Goal: Task Accomplishment & Management: Manage account settings

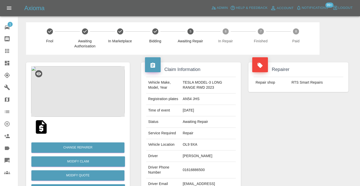
scroll to position [478, 0]
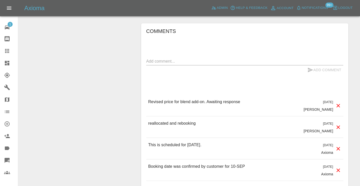
click at [150, 60] on textarea at bounding box center [244, 61] width 197 height 6
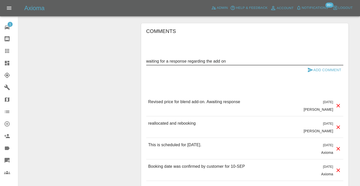
click at [202, 58] on textarea "waiting for a response regarding the add on" at bounding box center [244, 61] width 197 height 6
type textarea "waiting for a response regarding the add on"
click at [322, 67] on button "Add Comment" at bounding box center [324, 69] width 38 height 9
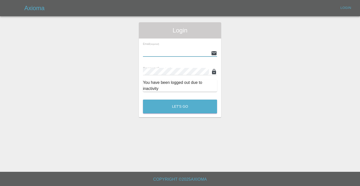
type input "Castrokhonqwana@gmail.com"
click at [180, 106] on button "Let's Go" at bounding box center [180, 106] width 74 height 14
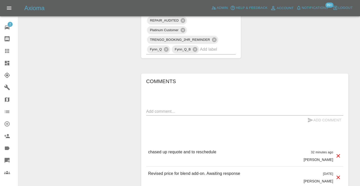
scroll to position [441, 0]
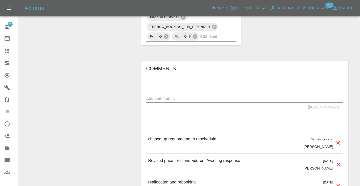
click at [158, 97] on textarea at bounding box center [244, 98] width 197 height 6
paste textarea "waiting for a response regarding the add on"
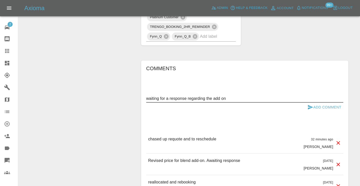
type textarea "waiting for a response regarding the add on"
click at [305, 103] on button "Add Comment" at bounding box center [324, 106] width 38 height 9
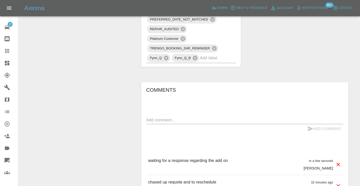
scroll to position [417, 0]
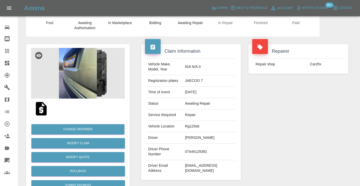
scroll to position [14, 0]
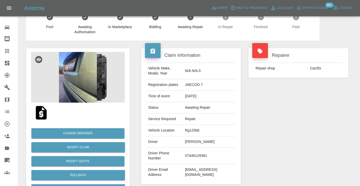
click at [205, 151] on td "07446129381" at bounding box center [209, 155] width 53 height 16
copy td "07446129381"
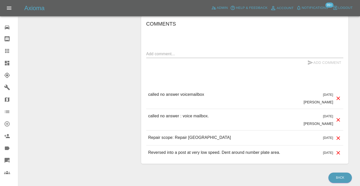
scroll to position [386, 0]
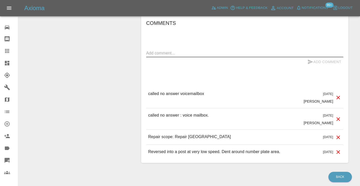
click at [151, 50] on textarea at bounding box center [244, 53] width 197 height 6
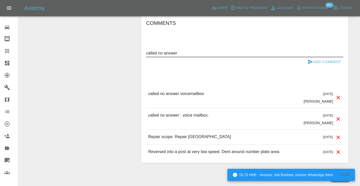
type textarea "called no answer"
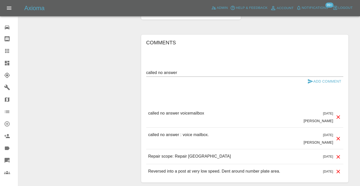
scroll to position [379, 0]
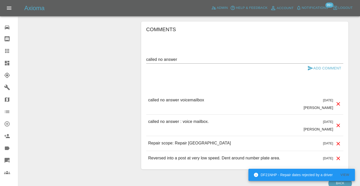
click at [176, 56] on textarea "called no answer" at bounding box center [244, 59] width 197 height 6
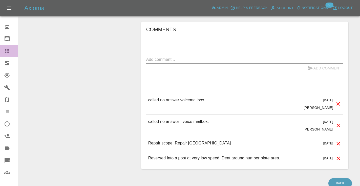
click at [12, 52] on div at bounding box center [11, 51] width 14 height 6
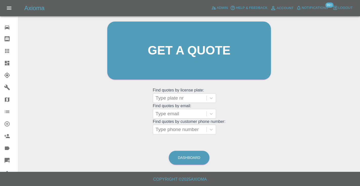
scroll to position [34, 0]
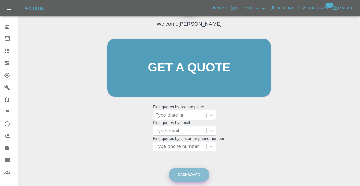
click at [200, 173] on link "Dashboard" at bounding box center [189, 174] width 41 height 14
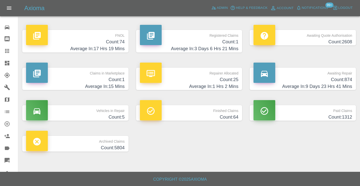
click at [341, 84] on h4 "Average In: 9 Days 23 Hrs 41 Mins" at bounding box center [302, 86] width 99 height 7
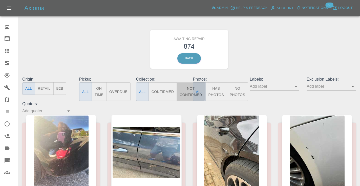
click at [184, 94] on button "Not Confirmed" at bounding box center [190, 91] width 28 height 18
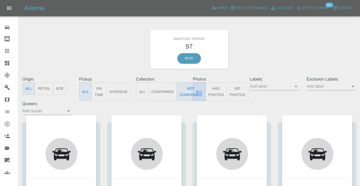
click at [279, 62] on div "Awaiting Repair 97 Back" at bounding box center [188, 49] width 341 height 54
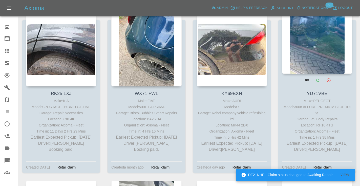
scroll to position [2126, 0]
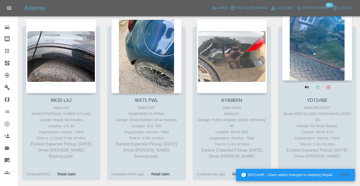
click at [318, 39] on div at bounding box center [317, 44] width 70 height 74
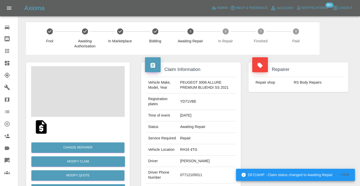
click at [189, 183] on td "07712105011" at bounding box center [207, 175] width 58 height 16
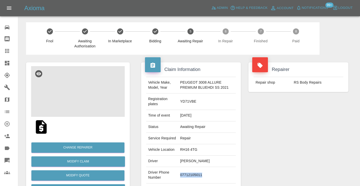
copy td "07712105011"
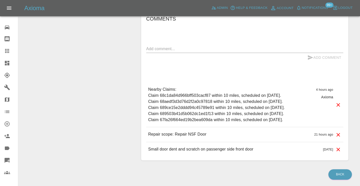
scroll to position [418, 0]
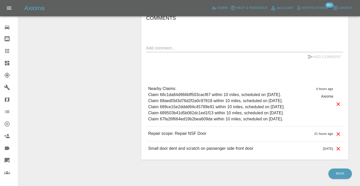
click at [153, 51] on textarea at bounding box center [244, 48] width 197 height 6
type textarea "called no answer : voice mailbox"
click at [308, 59] on icon "submit" at bounding box center [310, 56] width 5 height 5
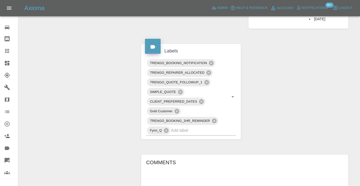
scroll to position [270, 0]
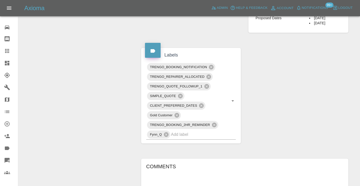
click at [10, 50] on div at bounding box center [11, 51] width 14 height 6
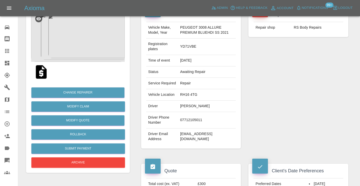
scroll to position [51, 0]
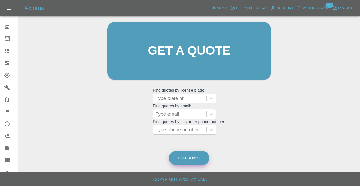
click at [183, 154] on link "Dashboard" at bounding box center [189, 158] width 41 height 14
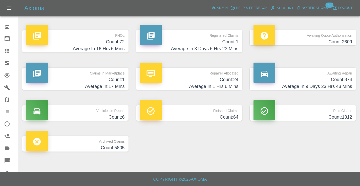
click at [345, 82] on h4 "Count: 874" at bounding box center [302, 79] width 99 height 7
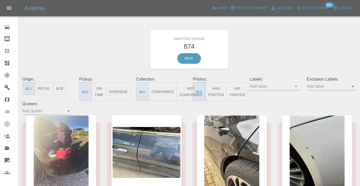
click at [188, 91] on button "Not Confirmed" at bounding box center [190, 91] width 28 height 18
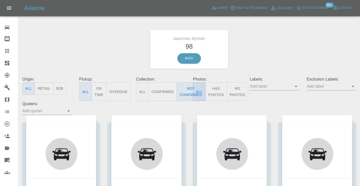
click at [295, 37] on div "Awaiting Repair 98 Back" at bounding box center [188, 49] width 341 height 54
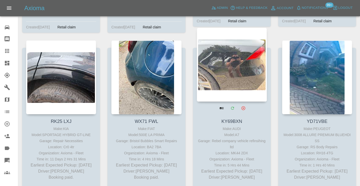
scroll to position [2100, 0]
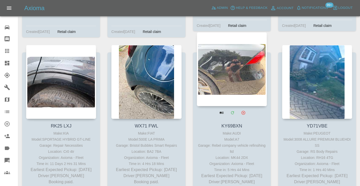
click at [226, 55] on div at bounding box center [232, 69] width 70 height 74
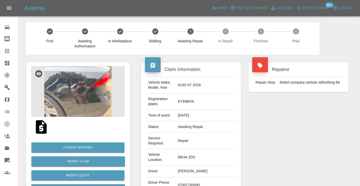
click td "07507765895"
copy td "07507765895"
click div "Repairer Repair shop Rebel company vehicle refinsihing ltd"
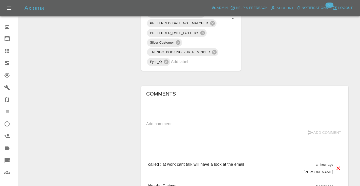
scroll to position [396, 0]
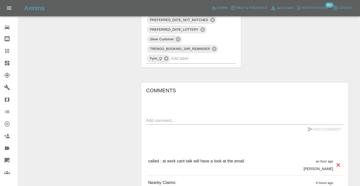
click link "Claims"
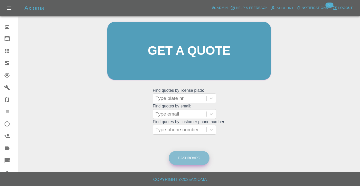
click link "Dashboard"
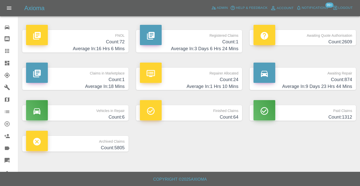
click h4 "Count: 874"
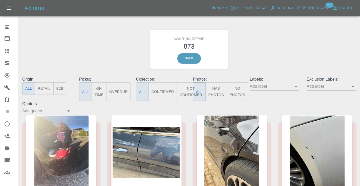
click button "Not Confirmed"
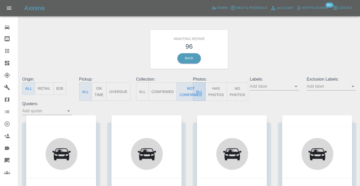
click div "Awaiting Repair 96 Back"
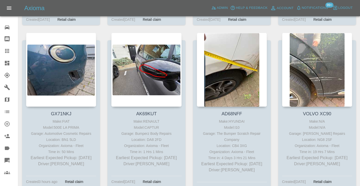
scroll to position [2777, 0]
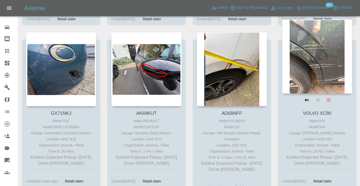
click div
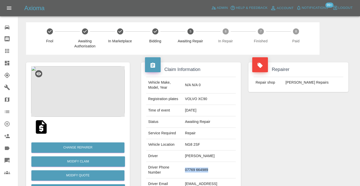
drag, startPoint x: 222, startPoint y: 166, endPoint x: 190, endPoint y: 163, distance: 32.9
click td "07769 664989"
copy td "07769 664989"
click div "Repairer Repair shop CJ Smart Repairs"
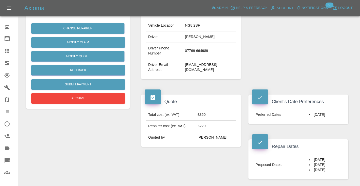
scroll to position [111, 0]
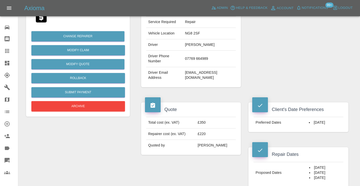
click td "kirstenhilton63@gmail.com"
copy div "kirstenhilton63@gmail.com"
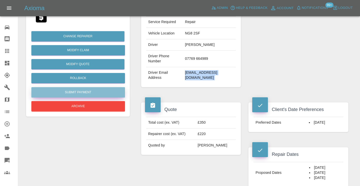
click button "Submit Payment"
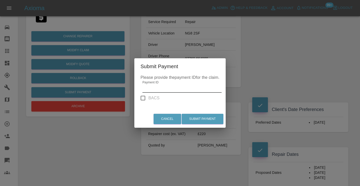
click input "Payment ID"
paste input "pi_3S7MMaA4aDea5wMj1B2Lk9dI"
type input "pi_3S7MMaA4aDea5wMj1B2Lk9dI"
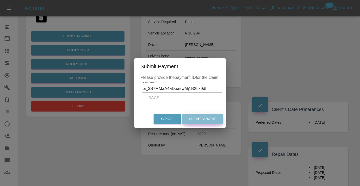
click button "Submit Payment"
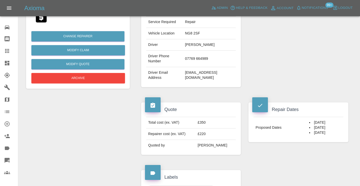
scroll to position [0, 0]
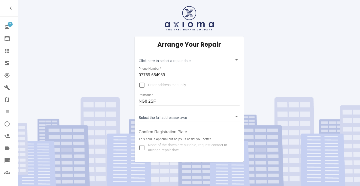
click at [152, 61] on body "2 Repair home Bodyshop home Claims Dashboard Explorer Garages Map Organization …" at bounding box center [180, 93] width 360 height 186
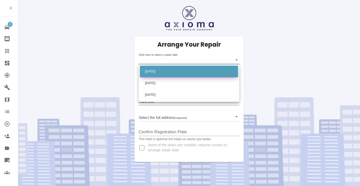
click at [154, 69] on li "[DATE]" at bounding box center [189, 71] width 98 height 12
type input "[DATE]T00:00:00.000Z"
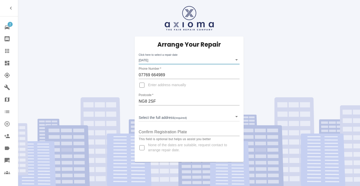
click at [154, 120] on body "2 Repair home Bodyshop home Claims Dashboard Explorer Garages Map Organization …" at bounding box center [180, 93] width 360 height 186
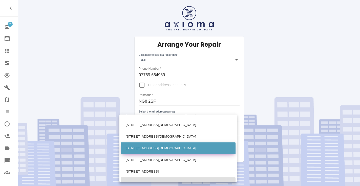
scroll to position [248, 0]
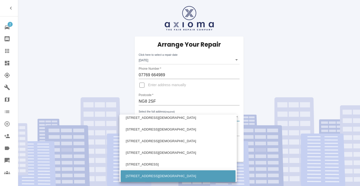
click at [140, 172] on li "11 Templeoak Drive Nottingham Nottinghamshire" at bounding box center [178, 176] width 115 height 12
type input "11 Templeoak Drive Nottingham Nottinghamshire"
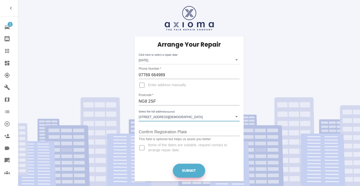
click at [190, 169] on button "Submit" at bounding box center [189, 170] width 32 height 14
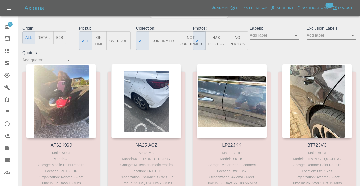
scroll to position [51, 0]
click at [187, 40] on button "Not Confirmed" at bounding box center [190, 40] width 28 height 18
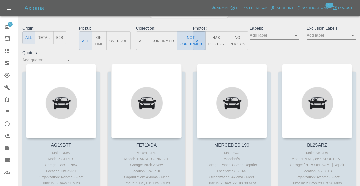
type button "false"
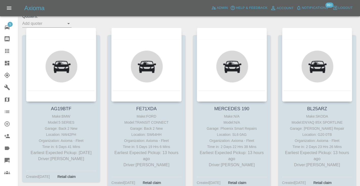
scroll to position [91, 0]
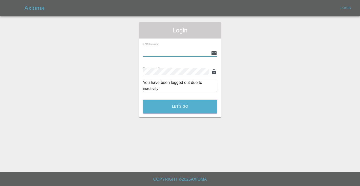
type input "Castrokhonqwana@gmail.com"
click at [180, 106] on button "Let's Go" at bounding box center [180, 106] width 74 height 14
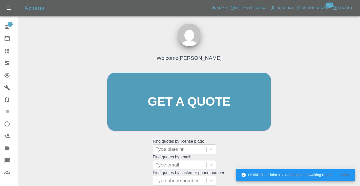
click at [252, 143] on div "Welcome Castro Get a quote Get a quote Find quotes by license plate: Type plate…" at bounding box center [189, 111] width 174 height 153
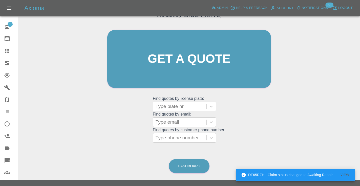
scroll to position [50, 0]
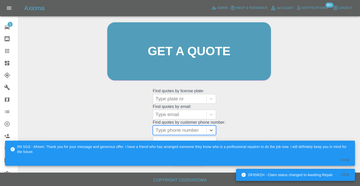
click at [183, 130] on div "Type phone number" at bounding box center [179, 130] width 48 height 6
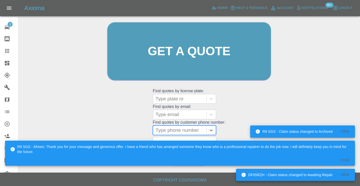
paste input "07455096528"
type input "07455096528"
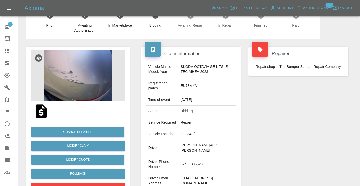
scroll to position [23, 0]
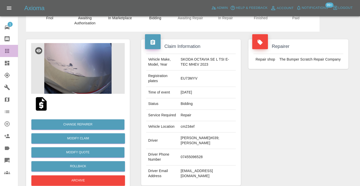
click at [7, 53] on icon at bounding box center [7, 51] width 4 height 4
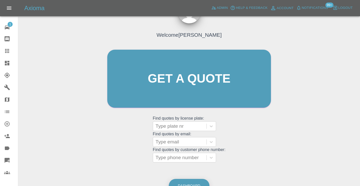
click at [191, 179] on link "Dashboard" at bounding box center [189, 185] width 41 height 14
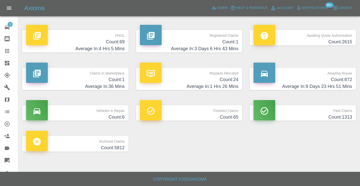
click at [341, 81] on h4 "Count: 872" at bounding box center [302, 79] width 99 height 7
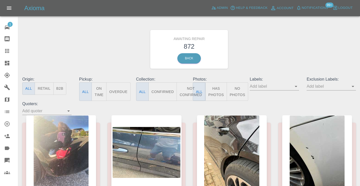
click at [187, 93] on button "Not Confirmed" at bounding box center [190, 91] width 28 height 18
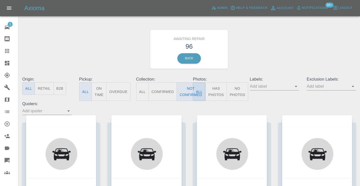
click at [295, 49] on div "Awaiting Repair 96 Back" at bounding box center [188, 49] width 341 height 54
click at [276, 37] on div "Awaiting Repair 96 Back" at bounding box center [188, 49] width 341 height 54
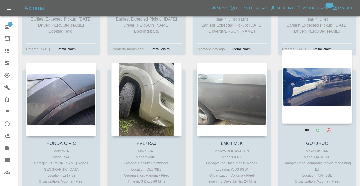
scroll to position [2248, 0]
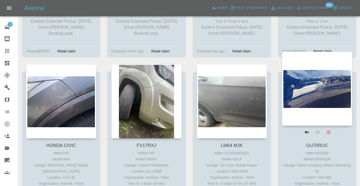
click at [314, 76] on div at bounding box center [317, 89] width 70 height 74
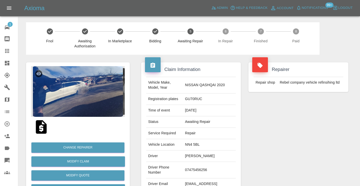
click at [193, 166] on td "07475456256" at bounding box center [209, 170] width 53 height 16
copy td "07475456256"
click at [283, 134] on div "Repairer Repair shop Rebel company vehicle refinsihing ltd" at bounding box center [297, 130] width 107 height 151
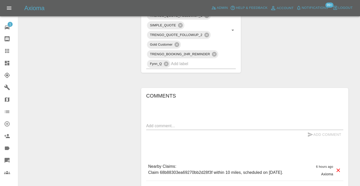
scroll to position [317, 0]
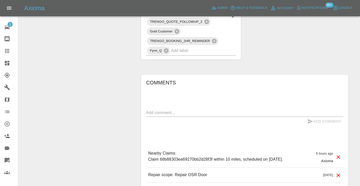
click at [189, 109] on textarea at bounding box center [244, 112] width 197 height 6
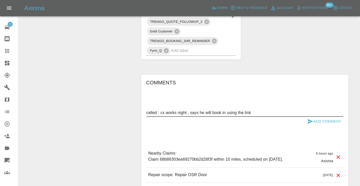
type textarea "called : cx works night , says he will book in using the link"
click at [313, 117] on button "Add Comment" at bounding box center [324, 121] width 38 height 9
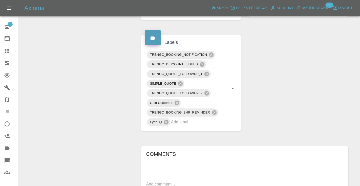
scroll to position [232, 0]
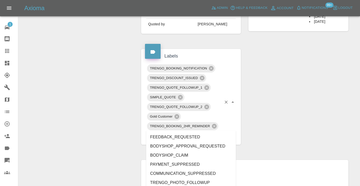
click at [191, 131] on input "text" at bounding box center [196, 135] width 51 height 8
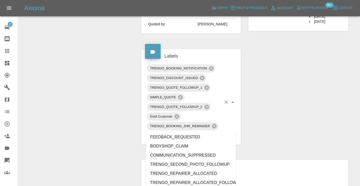
type input "c"
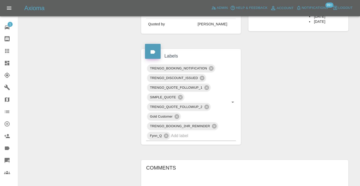
click at [258, 136] on div "Claim Information Vehicle Make, Model, Year NISSAN QASHQAI 2020 Registration pl…" at bounding box center [244, 71] width 215 height 497
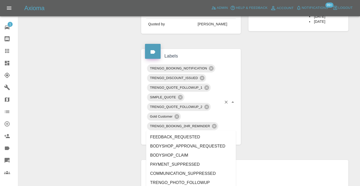
click at [189, 131] on input "text" at bounding box center [196, 135] width 51 height 8
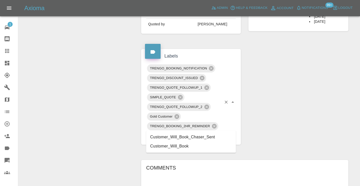
type input "customer_will"
click at [185, 147] on li "Customer_Will_Book" at bounding box center [191, 145] width 90 height 9
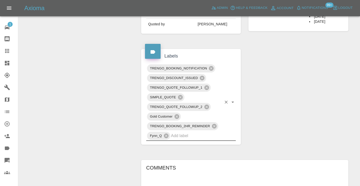
click at [120, 110] on div "Change Repairer Modify Claim Modify Quote Rollback Submit Payment Archive" at bounding box center [77, 71] width 111 height 497
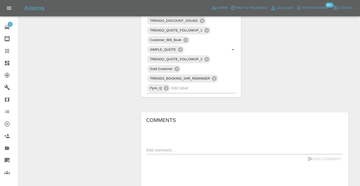
scroll to position [287, 0]
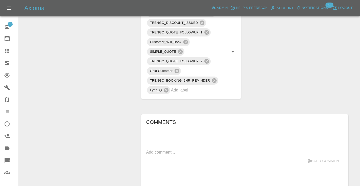
click at [9, 49] on icon at bounding box center [7, 51] width 4 height 4
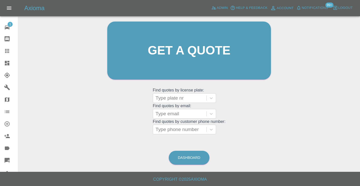
scroll to position [34, 0]
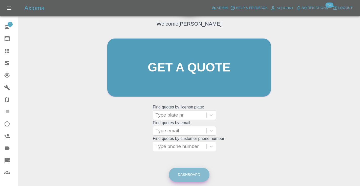
click at [186, 173] on link "Dashboard" at bounding box center [189, 174] width 41 height 14
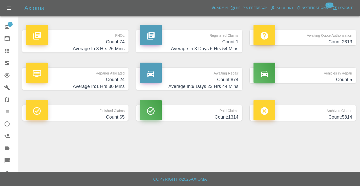
click at [230, 84] on h4 "Average In: 9 Days 23 Hrs 44 Mins" at bounding box center [189, 86] width 99 height 7
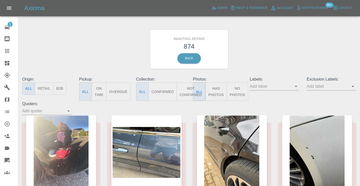
click at [182, 90] on button "Not Confirmed" at bounding box center [190, 91] width 28 height 18
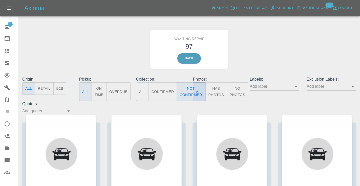
click at [290, 57] on div "Awaiting Repair 97 Back" at bounding box center [188, 49] width 341 height 54
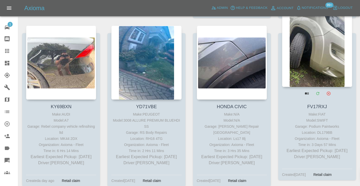
scroll to position [2285, 0]
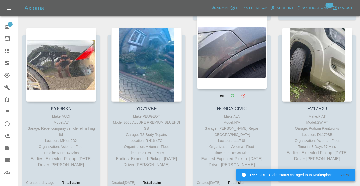
click at [251, 49] on div at bounding box center [232, 52] width 70 height 74
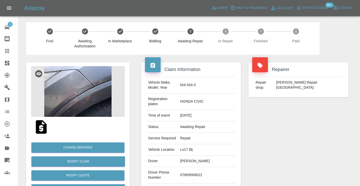
click at [283, 143] on div "Repairer Repair shop JK Smart Repair Leeds" at bounding box center [297, 135] width 107 height 161
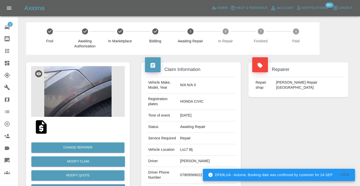
click at [208, 167] on td "07809569022" at bounding box center [207, 175] width 58 height 16
copy td "07809569022"
click at [314, 120] on div "Repairer Repair shop JK Smart Repair Leeds" at bounding box center [297, 135] width 107 height 161
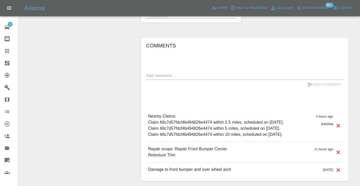
scroll to position [444, 0]
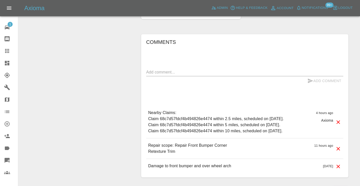
click at [163, 69] on textarea at bounding box center [244, 72] width 197 height 6
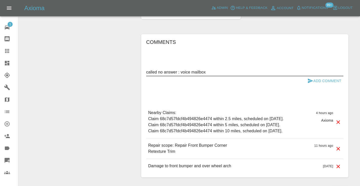
type textarea "called no answer : voice mailbox"
click at [312, 76] on button "Add Comment" at bounding box center [324, 80] width 38 height 9
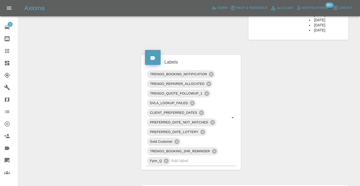
scroll to position [293, 0]
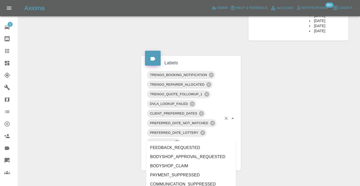
click at [181, 157] on input "text" at bounding box center [196, 161] width 51 height 8
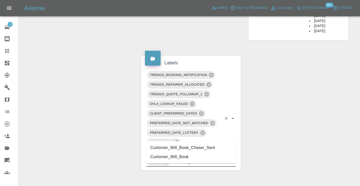
type input "customer_will"
click at [180, 155] on li "Customer_Will_Book" at bounding box center [191, 156] width 90 height 9
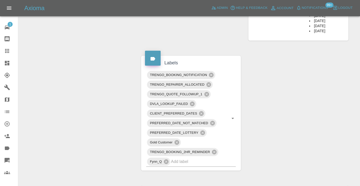
click at [80, 84] on div "Change Repairer Modify Claim Modify Quote Rollback Submit Payment Archive" at bounding box center [77, 59] width 111 height 595
click at [5, 48] on icon at bounding box center [7, 51] width 6 height 6
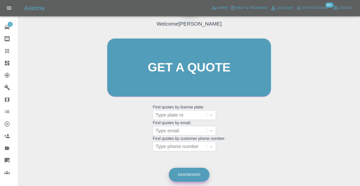
click at [193, 173] on link "Dashboard" at bounding box center [189, 174] width 41 height 14
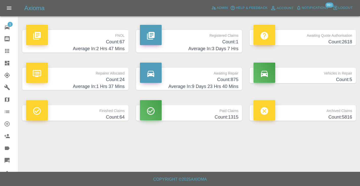
click at [227, 79] on h4 "Count: 875" at bounding box center [189, 79] width 99 height 7
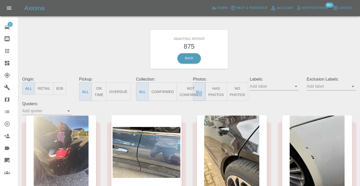
click at [184, 89] on button "Not Confirmed" at bounding box center [190, 91] width 28 height 18
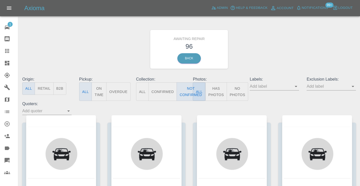
click at [275, 58] on div "Awaiting Repair 96 Back" at bounding box center [188, 49] width 341 height 54
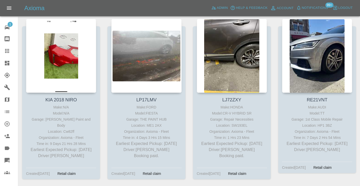
scroll to position [1957, 0]
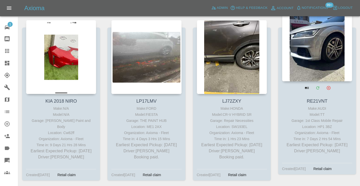
click at [319, 47] on div at bounding box center [317, 44] width 70 height 74
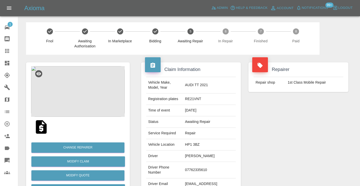
click at [198, 170] on td "07762335610" at bounding box center [209, 170] width 53 height 16
click at [198, 169] on td "07762335610" at bounding box center [209, 170] width 53 height 16
copy td "07762335610"
click at [296, 121] on div "Repairer Repair shop 1st Class Mobile Repair" at bounding box center [297, 130] width 107 height 151
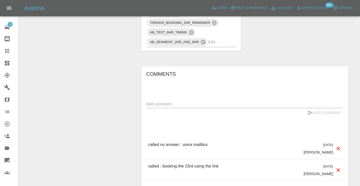
scroll to position [381, 0]
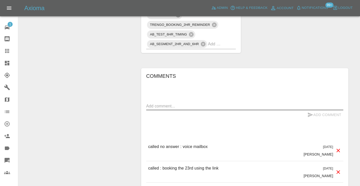
click at [169, 103] on textarea at bounding box center [244, 106] width 197 height 6
type textarea "called no answer : voice mailbox"
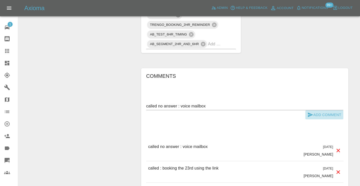
click at [309, 111] on icon "submit" at bounding box center [310, 114] width 6 height 6
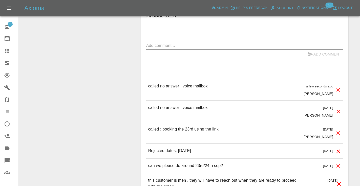
scroll to position [441, 0]
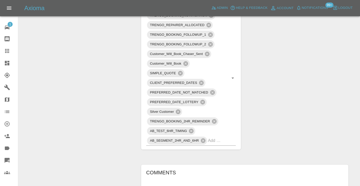
scroll to position [284, 0]
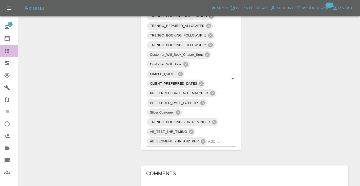
click at [5, 51] on icon at bounding box center [7, 51] width 4 height 4
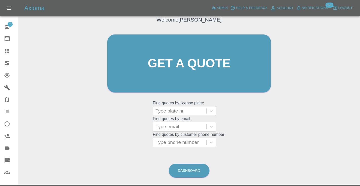
scroll to position [34, 0]
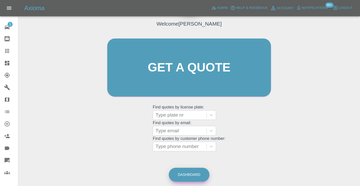
click at [194, 174] on link "Dashboard" at bounding box center [189, 174] width 41 height 14
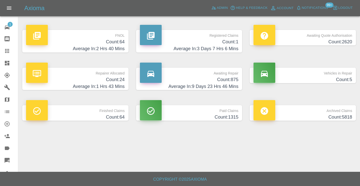
click at [224, 77] on h4 "Count: 875" at bounding box center [189, 79] width 99 height 7
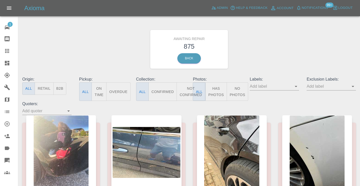
click at [187, 92] on button "Not Confirmed" at bounding box center [190, 91] width 28 height 18
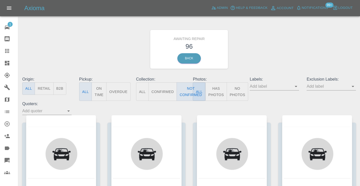
click at [310, 30] on div "Awaiting Repair 96 Back" at bounding box center [188, 49] width 341 height 54
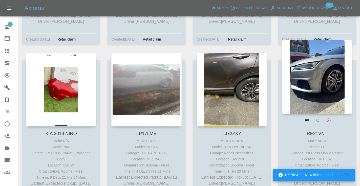
scroll to position [1911, 0]
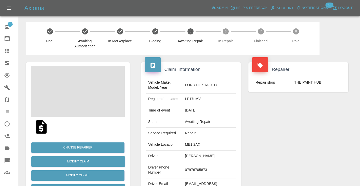
click at [193, 170] on td "07976705873" at bounding box center [209, 170] width 53 height 16
copy td "07976705873"
click at [274, 128] on div "Repairer Repair shop THE PAINT HUB" at bounding box center [297, 130] width 107 height 151
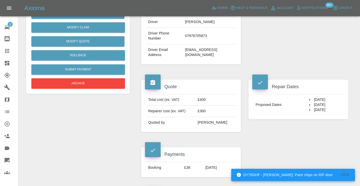
scroll to position [127, 0]
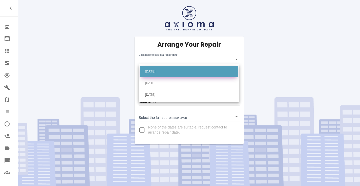
click at [160, 68] on li "[DATE]" at bounding box center [189, 71] width 98 height 12
type input "[DATE]T00:00:00.000Z"
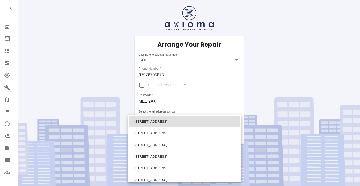
click at [153, 118] on body "Repair home Bodyshop home Claims Dashboard Explorer Garages Map Organization Cr…" at bounding box center [180, 93] width 360 height 186
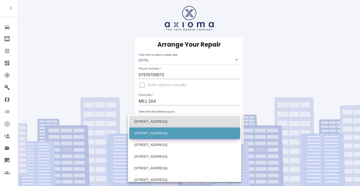
click at [154, 132] on li "[STREET_ADDRESS]" at bounding box center [184, 133] width 111 height 12
type input "[STREET_ADDRESS]"
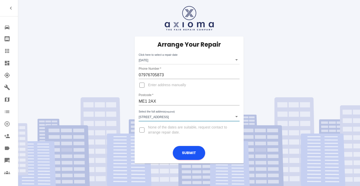
click at [144, 84] on input "Enter address manually" at bounding box center [142, 85] width 12 height 12
checkbox input "true"
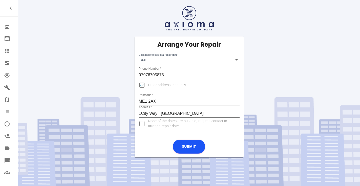
type input "[GEOGRAPHIC_DATA]"
click at [141, 85] on input "Enter address manually" at bounding box center [142, 85] width 12 height 12
checkbox input "false"
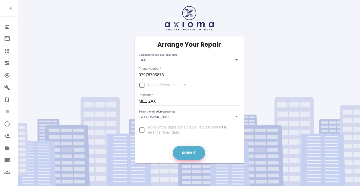
click at [190, 146] on button "Submit" at bounding box center [189, 153] width 32 height 14
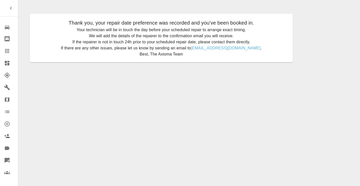
click at [9, 50] on icon at bounding box center [7, 51] width 4 height 4
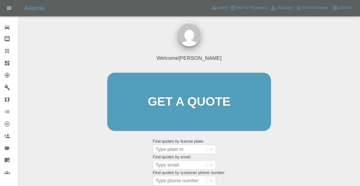
click at [240, 143] on div "Welcome [PERSON_NAME] Get a quote Get a quote Find quotes by license plate: Typ…" at bounding box center [189, 111] width 174 height 153
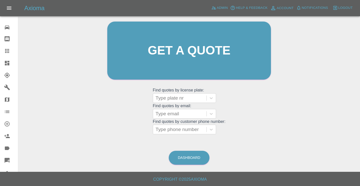
scroll to position [59, 0]
click at [194, 150] on link "Dashboard" at bounding box center [189, 157] width 41 height 14
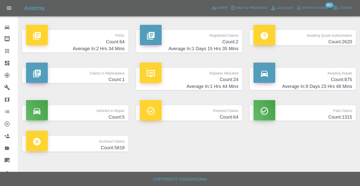
click at [345, 80] on h4 "Count: 875" at bounding box center [302, 79] width 99 height 7
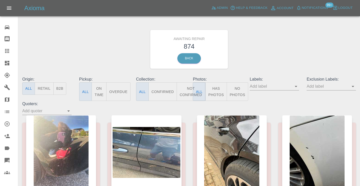
click at [187, 87] on button "Not Confirmed" at bounding box center [190, 91] width 28 height 18
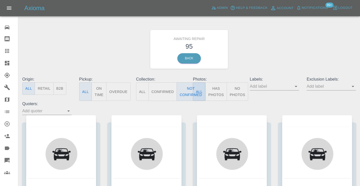
click at [277, 51] on div "Awaiting Repair 95 Back" at bounding box center [188, 49] width 341 height 54
click at [186, 95] on button "Not Confirmed" at bounding box center [190, 91] width 28 height 18
click at [273, 43] on div "Awaiting Repair 95 Back" at bounding box center [188, 49] width 341 height 54
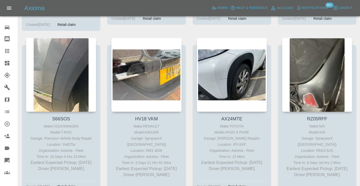
scroll to position [2436, 0]
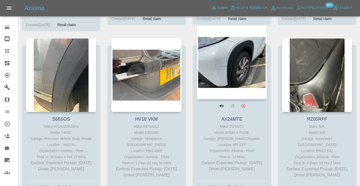
click at [228, 40] on div at bounding box center [232, 62] width 70 height 74
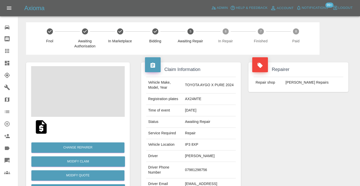
click at [207, 166] on td "07981298756" at bounding box center [209, 170] width 53 height 16
copy td "07981298756"
click at [289, 143] on div "Repairer Repair shop Jays Smart Repairs" at bounding box center [297, 130] width 107 height 151
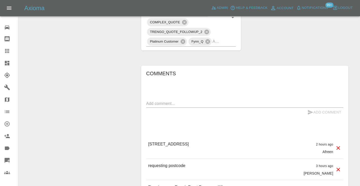
scroll to position [333, 0]
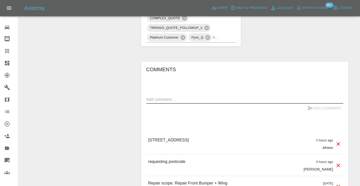
click at [152, 96] on textarea at bounding box center [244, 99] width 197 height 6
type textarea "straight to voicemail"
click at [309, 106] on icon "submit" at bounding box center [310, 108] width 5 height 5
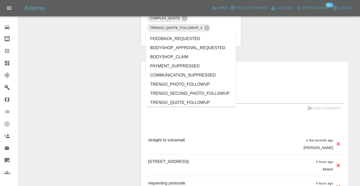
click at [221, 33] on input "text" at bounding box center [216, 37] width 9 height 8
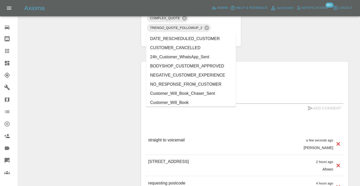
type input "cust"
click at [173, 101] on li "Customer_Will_Book" at bounding box center [191, 102] width 90 height 9
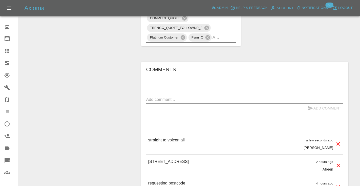
click at [5, 50] on icon at bounding box center [7, 51] width 6 height 6
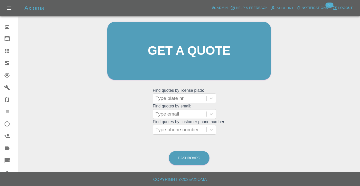
click at [194, 150] on div "Dashboard" at bounding box center [188, 157] width 41 height 16
click at [194, 158] on link "Dashboard" at bounding box center [189, 158] width 41 height 14
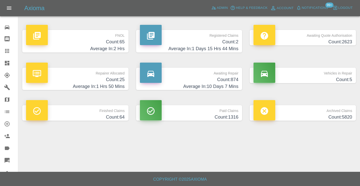
click at [222, 83] on h4 "Average In: 10 Days 7 Mins" at bounding box center [189, 86] width 99 height 7
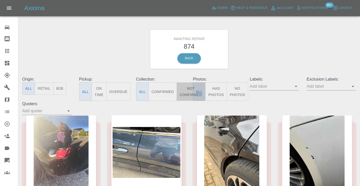
click at [185, 90] on button "Not Confirmed" at bounding box center [190, 91] width 28 height 18
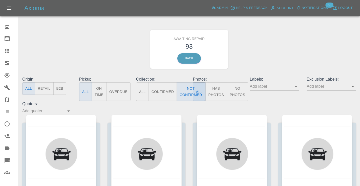
click at [275, 60] on div "Awaiting Repair 93 Back" at bounding box center [188, 49] width 341 height 54
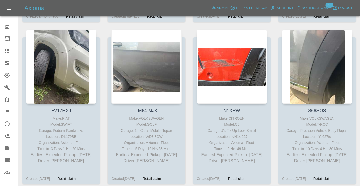
scroll to position [2279, 0]
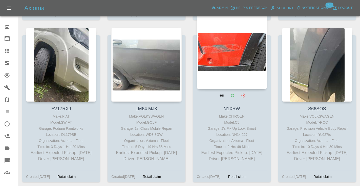
click at [241, 39] on div at bounding box center [232, 52] width 70 height 74
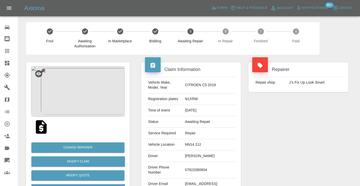
click at [209, 163] on td "07922080804" at bounding box center [209, 170] width 53 height 16
copy td "07922080804"
click at [282, 133] on div "Repairer Repair shop J’s Fix Up Look Smart" at bounding box center [297, 130] width 107 height 151
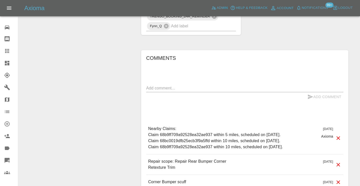
scroll to position [359, 0]
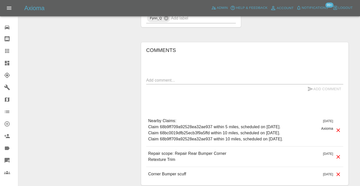
click at [159, 77] on textarea at bounding box center [244, 80] width 197 height 6
click at [313, 46] on div "Comments x Add Comment Nearby Claims: Claim 68b9ff709a92528ea32ae937 within 5 m…" at bounding box center [244, 113] width 197 height 135
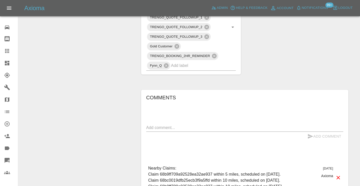
scroll to position [312, 0]
click at [156, 124] on textarea at bounding box center [244, 127] width 197 height 6
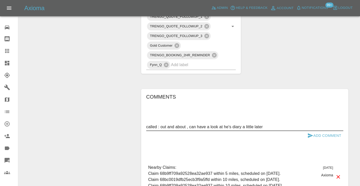
type textarea "called : out and about , can have a look at he's diary a little later"
click at [307, 132] on icon "submit" at bounding box center [310, 135] width 6 height 6
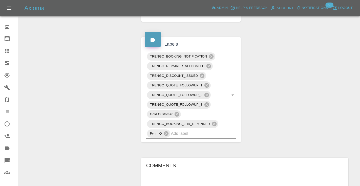
scroll to position [242, 0]
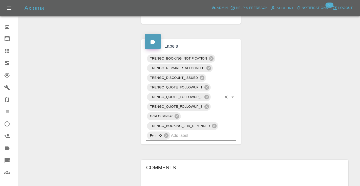
click at [194, 131] on input "text" at bounding box center [196, 135] width 51 height 8
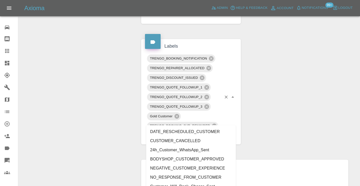
type input "c"
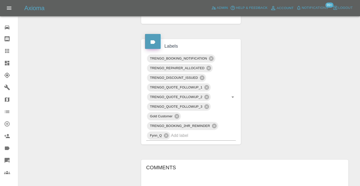
click at [272, 104] on div "Claim Information Vehicle Make, Model, Year CITROEN C5 2019 Registration plates…" at bounding box center [244, 72] width 215 height 518
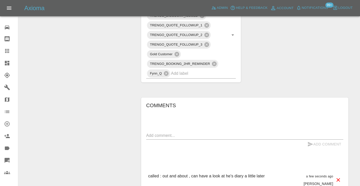
scroll to position [317, 0]
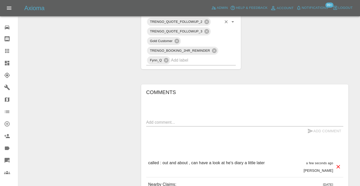
click at [179, 56] on input "text" at bounding box center [196, 60] width 51 height 8
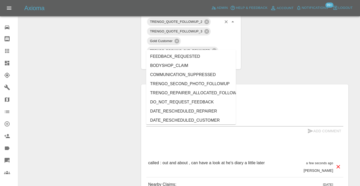
type input "cust"
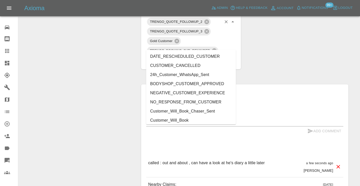
click at [178, 118] on li "Customer_Will_Book" at bounding box center [191, 120] width 90 height 9
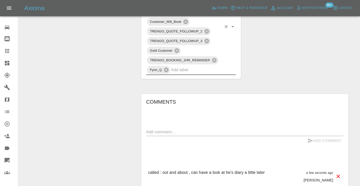
click at [121, 86] on div "Change Repairer Modify Claim Modify Quote Rollback Submit Payment Archive" at bounding box center [77, 2] width 111 height 528
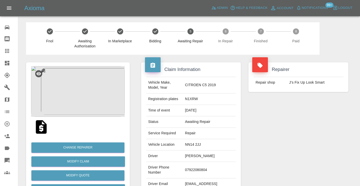
scroll to position [0, 0]
click at [278, 159] on div "Repairer Repair shop J’s Fix Up Look Smart" at bounding box center [297, 130] width 107 height 151
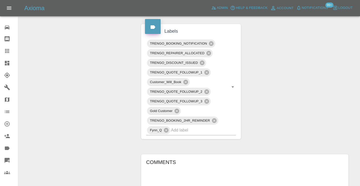
scroll to position [252, 0]
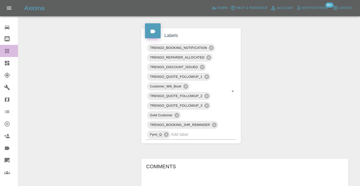
click at [10, 51] on icon at bounding box center [7, 51] width 6 height 6
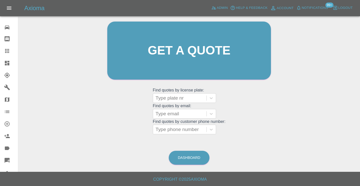
scroll to position [34, 0]
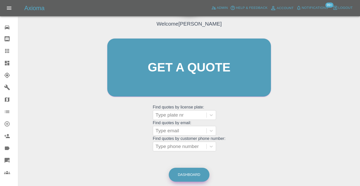
click at [193, 175] on link "Dashboard" at bounding box center [189, 174] width 41 height 14
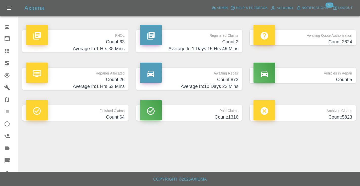
click at [228, 83] on h4 "Average In: 10 Days 22 Mins" at bounding box center [189, 86] width 99 height 7
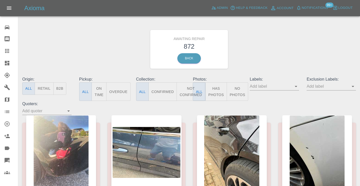
click at [186, 92] on button "Not Confirmed" at bounding box center [190, 91] width 28 height 18
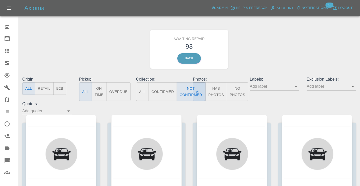
click at [267, 61] on div "Awaiting Repair 93 Back" at bounding box center [188, 49] width 341 height 54
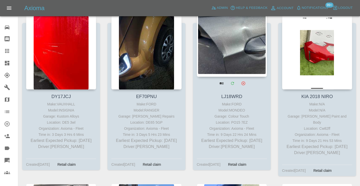
scroll to position [1775, 0]
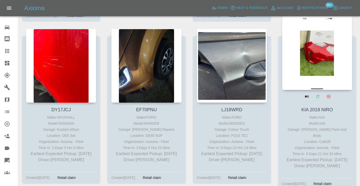
click at [330, 52] on div at bounding box center [317, 53] width 70 height 74
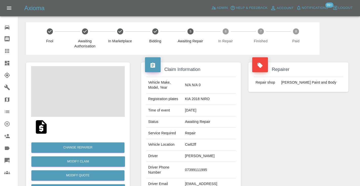
click at [197, 168] on td "07399111995" at bounding box center [209, 170] width 53 height 16
copy td "07399111995"
click at [302, 124] on div "Repairer Repair shop J Taylor Paint and Body" at bounding box center [297, 130] width 107 height 151
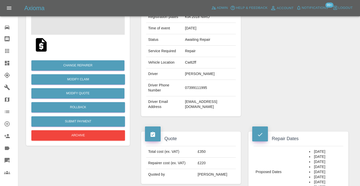
scroll to position [78, 0]
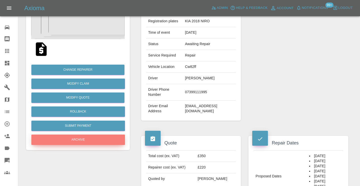
click at [85, 136] on button "Archive" at bounding box center [78, 139] width 94 height 10
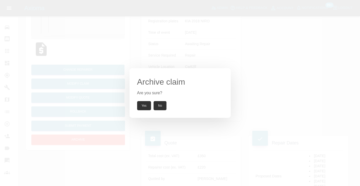
click at [144, 106] on button "Yes" at bounding box center [144, 105] width 14 height 9
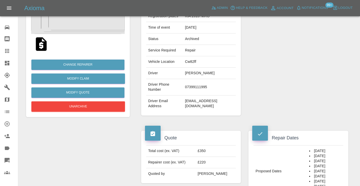
click at [7, 50] on icon at bounding box center [7, 51] width 4 height 4
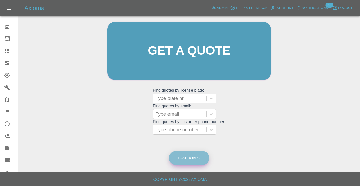
click at [194, 160] on link "Dashboard" at bounding box center [189, 158] width 41 height 14
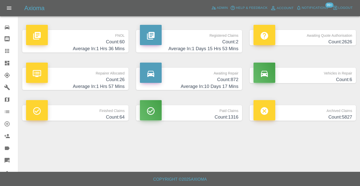
click at [231, 81] on h4 "Count: 872" at bounding box center [189, 79] width 99 height 7
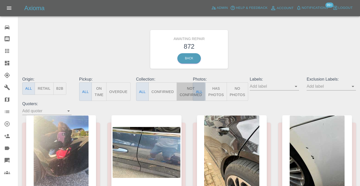
click at [187, 93] on button "Not Confirmed" at bounding box center [190, 91] width 28 height 18
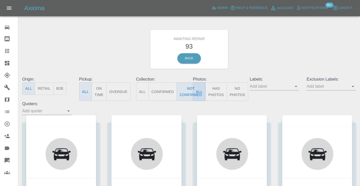
click at [293, 63] on div "Awaiting Repair 93 Back" at bounding box center [188, 49] width 341 height 54
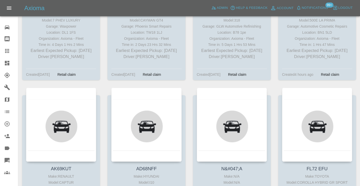
scroll to position [2751, 0]
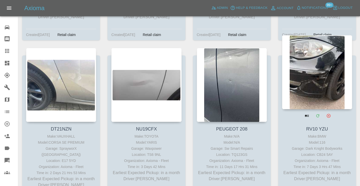
scroll to position [3752, 0]
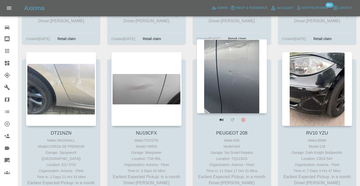
click at [246, 57] on div at bounding box center [232, 76] width 70 height 74
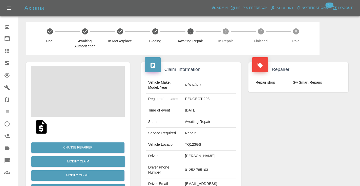
click at [187, 178] on td "01252 785103" at bounding box center [209, 170] width 53 height 16
copy td "01252"
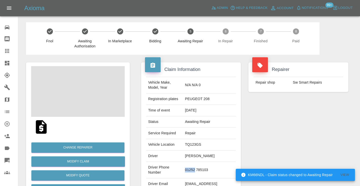
click at [273, 136] on div "Repairer Repair shop Sw Smart Repairs" at bounding box center [297, 130] width 107 height 151
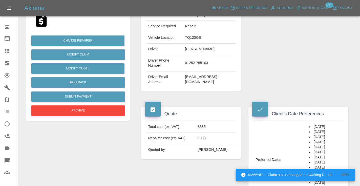
scroll to position [107, 0]
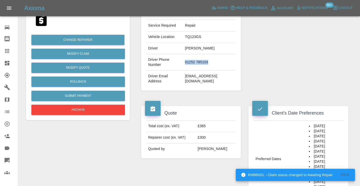
drag, startPoint x: 206, startPoint y: 74, endPoint x: 179, endPoint y: 73, distance: 26.3
click at [183, 71] on td "01252 785103" at bounding box center [209, 62] width 53 height 16
copy td "01252 785103"
click at [275, 55] on div "Repairer Repair shop Sw Smart Repairs" at bounding box center [297, 22] width 107 height 151
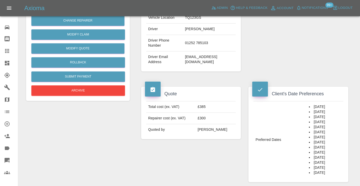
scroll to position [125, 0]
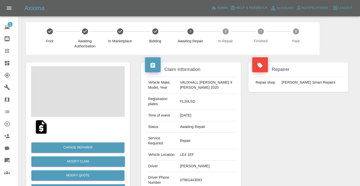
click at [195, 172] on td "07961443093" at bounding box center [207, 180] width 58 height 16
copy td "07961443093"
click at [294, 129] on div "Repairer Repair shop [PERSON_NAME] Smart Repairs" at bounding box center [297, 135] width 107 height 161
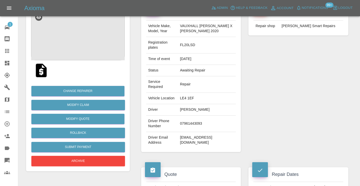
scroll to position [56, 0]
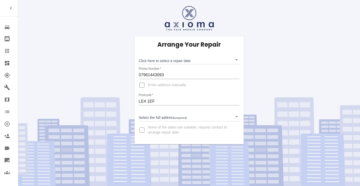
click at [152, 61] on body "Repair home Bodyshop home Claims Dashboard Explorer Garages Map Organization Cr…" at bounding box center [180, 93] width 360 height 186
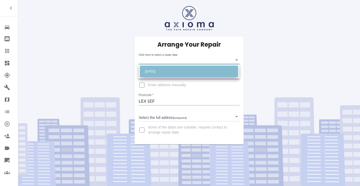
click at [157, 71] on li "[DATE]" at bounding box center [189, 71] width 98 height 12
type input "[DATE]T00:00:00.000Z"
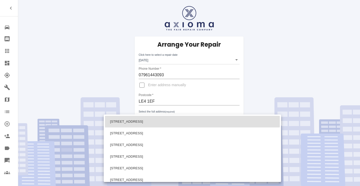
click at [164, 116] on body "Repair home Bodyshop home Claims Dashboard Explorer Garages Map Organization Cr…" at bounding box center [180, 93] width 360 height 186
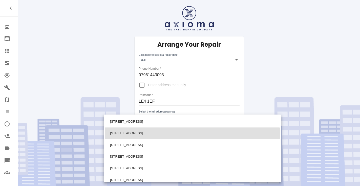
scroll to position [322, 0]
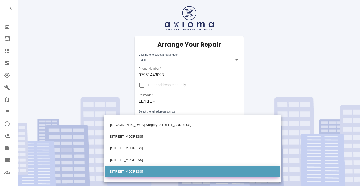
click at [133, 172] on li "[STREET_ADDRESS]" at bounding box center [192, 171] width 175 height 12
type input "[STREET_ADDRESS]"
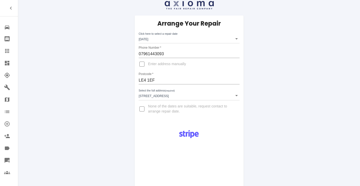
scroll to position [19, 0]
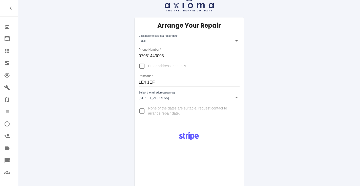
click at [155, 82] on input "LE4 1EF" at bounding box center [189, 82] width 101 height 8
click at [237, 120] on div "Arrange Your Repair Click here to select a repair date [DATE] [DATE]T00:00:00.0…" at bounding box center [188, 70] width 109 height 107
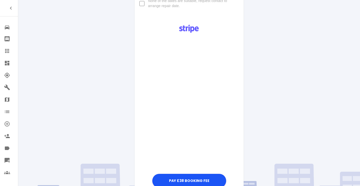
scroll to position [122, 0]
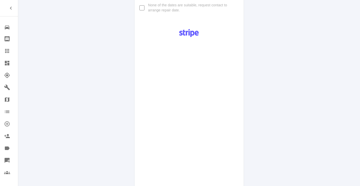
click at [238, 129] on div "Pay £38 Booking Fee" at bounding box center [188, 119] width 109 height 188
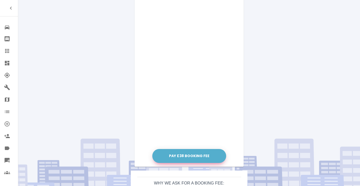
click at [196, 156] on button "Pay £38 Booking Fee" at bounding box center [189, 156] width 74 height 14
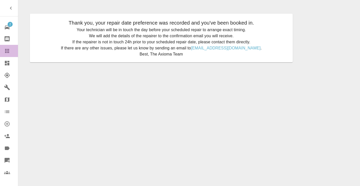
click at [7, 51] on icon at bounding box center [7, 51] width 4 height 4
click at [9, 51] on icon at bounding box center [7, 51] width 4 height 4
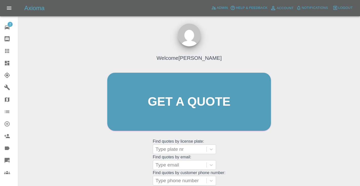
click at [280, 137] on div "Welcome [PERSON_NAME] Get a quote Get a quote Find quotes by license plate: Typ…" at bounding box center [188, 125] width 333 height 181
click at [240, 145] on div "Welcome [PERSON_NAME] Get a quote Get a quote Find quotes by license plate: Typ…" at bounding box center [189, 111] width 174 height 153
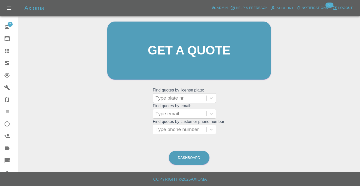
scroll to position [51, 0]
click at [189, 155] on link "Dashboard" at bounding box center [189, 158] width 41 height 14
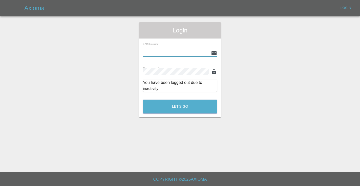
type input "[EMAIL_ADDRESS][DOMAIN_NAME]"
click at [180, 106] on button "Let's Go" at bounding box center [180, 106] width 74 height 14
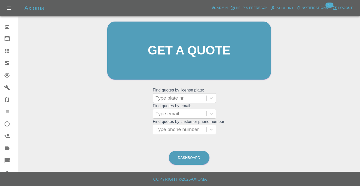
scroll to position [51, 0]
click at [200, 155] on link "Dashboard" at bounding box center [189, 158] width 41 height 14
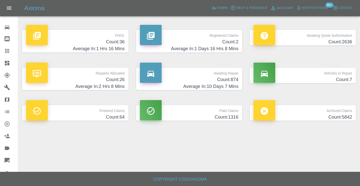
click at [218, 78] on h4 "Count: 874" at bounding box center [189, 79] width 99 height 7
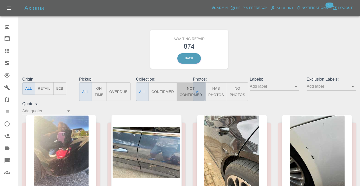
click at [191, 89] on button "Not Confirmed" at bounding box center [190, 91] width 28 height 18
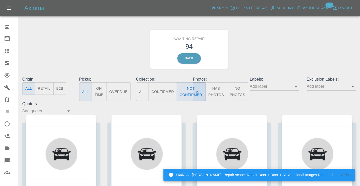
click at [283, 55] on div "Awaiting Repair 94 Back" at bounding box center [188, 49] width 341 height 54
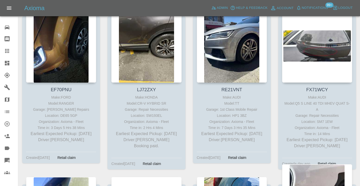
scroll to position [1793, 0]
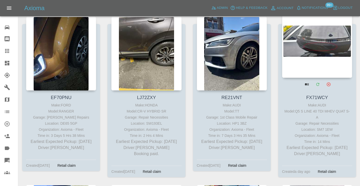
click at [321, 31] on div at bounding box center [317, 41] width 70 height 74
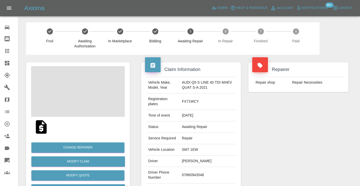
click at [190, 172] on td "07860943546" at bounding box center [208, 175] width 56 height 16
copy td "07860943546"
click at [302, 115] on div "Repairer Repair shop Repair Necessities" at bounding box center [297, 133] width 107 height 156
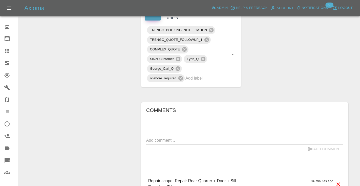
scroll to position [277, 0]
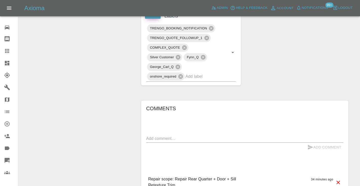
click at [166, 135] on textarea at bounding box center [244, 138] width 197 height 6
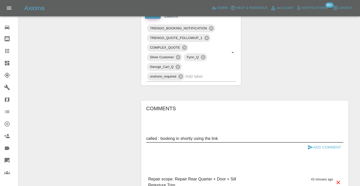
type textarea "called : booking in shortly using the link"
click at [298, 143] on div "Add Comment" at bounding box center [244, 146] width 197 height 9
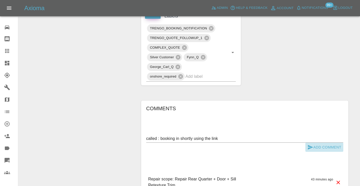
click at [314, 147] on button "Add Comment" at bounding box center [324, 146] width 38 height 9
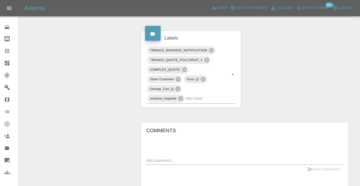
scroll to position [255, 0]
click at [201, 101] on input "text" at bounding box center [203, 99] width 36 height 8
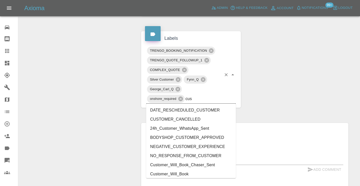
type input "cust"
click at [187, 171] on li "Customer_Will_Book" at bounding box center [191, 173] width 90 height 9
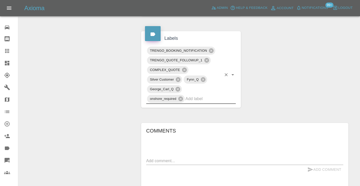
click at [80, 103] on div "Change Repairer Modify Claim Modify Quote Rollback Submit Payment Archive" at bounding box center [77, 52] width 111 height 504
click at [9, 49] on icon at bounding box center [7, 51] width 6 height 6
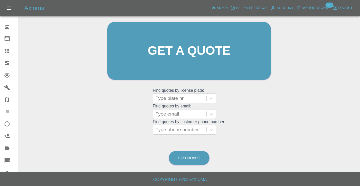
click at [203, 164] on div "Dashboard" at bounding box center [188, 157] width 41 height 16
click at [200, 159] on link "Dashboard" at bounding box center [189, 158] width 41 height 14
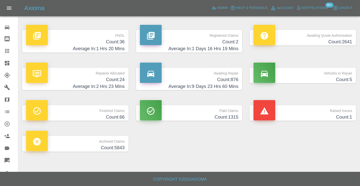
click at [228, 78] on h4 "Count: 876" at bounding box center [189, 79] width 99 height 7
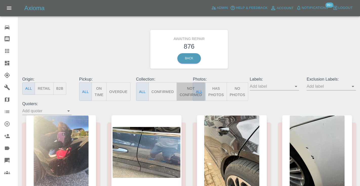
click at [187, 92] on button "Not Confirmed" at bounding box center [190, 91] width 28 height 18
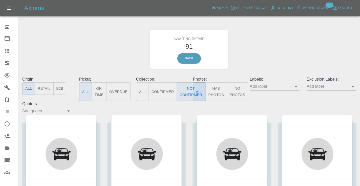
click at [278, 57] on div "Awaiting Repair 91 Back" at bounding box center [188, 49] width 341 height 54
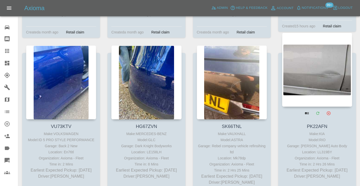
scroll to position [1590, 0]
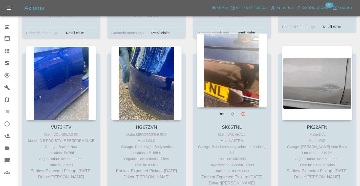
click at [232, 62] on div at bounding box center [232, 70] width 70 height 74
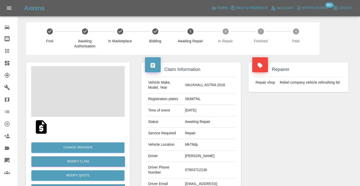
click at [201, 167] on td "07903712130" at bounding box center [209, 170] width 53 height 16
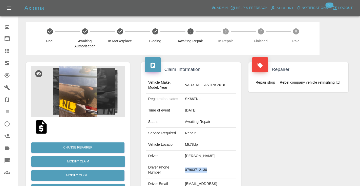
copy td "07903712130"
click at [287, 121] on div "Repairer Repair shop Rebel company vehicle refinsihing ltd" at bounding box center [297, 130] width 107 height 151
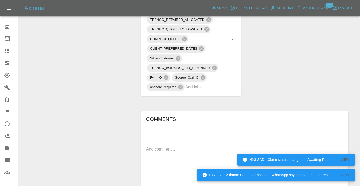
scroll to position [369, 0]
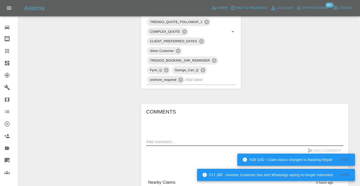
click at [148, 139] on textarea at bounding box center [244, 142] width 197 height 6
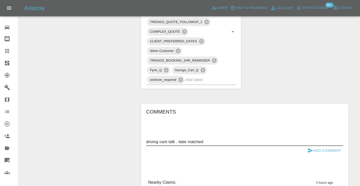
type textarea "driving cant talk . date matched"
click at [317, 146] on button "Add Comment" at bounding box center [324, 150] width 38 height 9
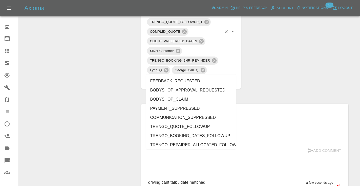
click at [196, 76] on input "text" at bounding box center [203, 80] width 36 height 8
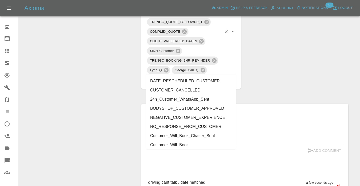
type input "cust"
click at [183, 143] on li "Customer_Will_Book" at bounding box center [191, 144] width 90 height 9
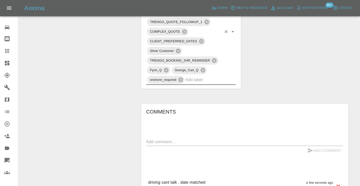
click at [6, 51] on icon at bounding box center [7, 51] width 6 height 6
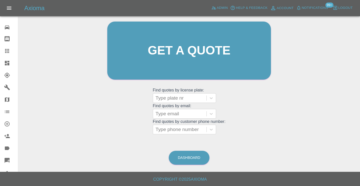
scroll to position [34, 0]
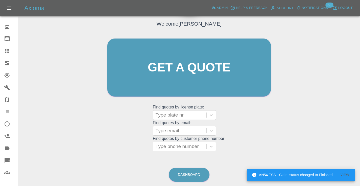
click at [175, 147] on div "Type phone number" at bounding box center [179, 146] width 48 height 6
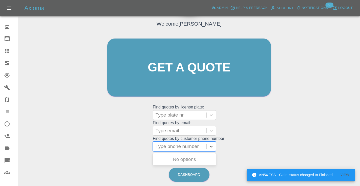
paste input "07405521779"
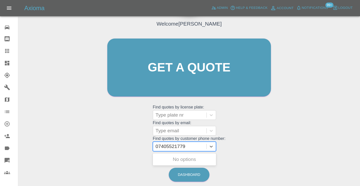
type input "07405521779"
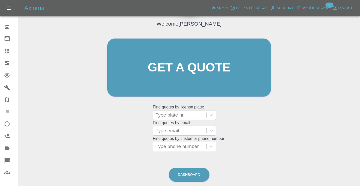
click at [314, 98] on div "Welcome Castro Get a quote Get a quote Find quotes by license plate: Type plate…" at bounding box center [188, 91] width 333 height 181
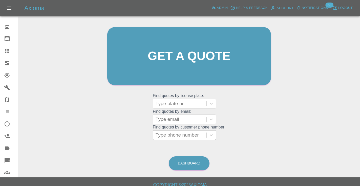
scroll to position [51, 0]
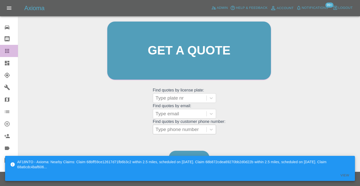
click at [7, 52] on icon at bounding box center [7, 51] width 6 height 6
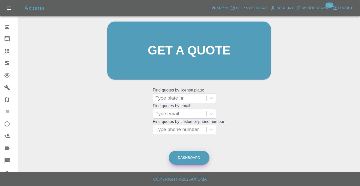
click at [196, 156] on link "Dashboard" at bounding box center [189, 157] width 41 height 14
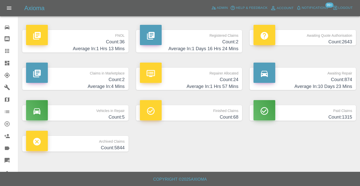
click at [348, 82] on h4 "Count: 874" at bounding box center [302, 79] width 99 height 7
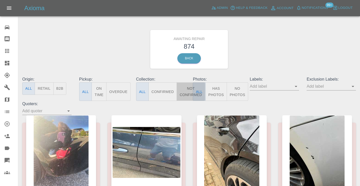
click at [186, 89] on button "Not Confirmed" at bounding box center [190, 91] width 28 height 18
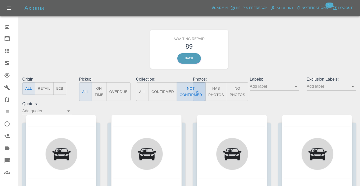
click at [181, 89] on button "Not Confirmed" at bounding box center [190, 91] width 28 height 18
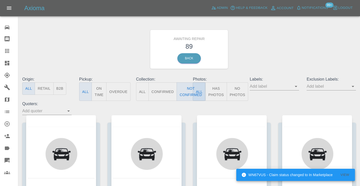
click at [287, 40] on div "Awaiting Repair 89 Back" at bounding box center [188, 49] width 341 height 54
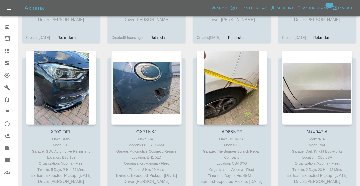
scroll to position [2593, 0]
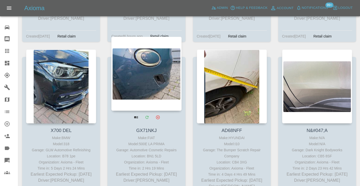
click at [138, 56] on div at bounding box center [146, 74] width 70 height 74
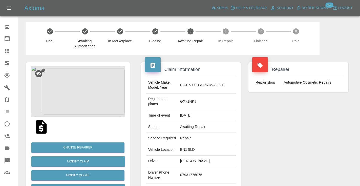
click at [202, 167] on td "07931776075" at bounding box center [207, 175] width 58 height 16
copy td "07931776075"
click at [306, 131] on div "Repairer Repair shop Automotive Cosmetic Repairs" at bounding box center [297, 135] width 107 height 161
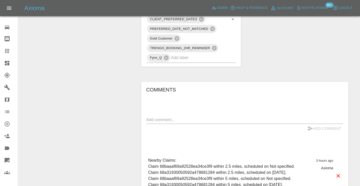
scroll to position [359, 0]
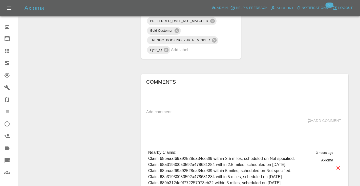
click at [152, 109] on textarea at bounding box center [244, 112] width 197 height 6
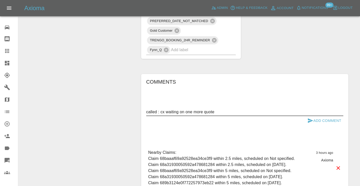
type textarea "called : cx waiting on one more quote"
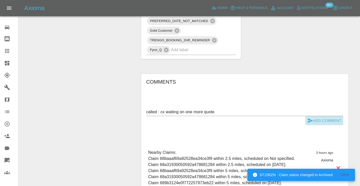
click at [312, 118] on icon "submit" at bounding box center [310, 120] width 5 height 5
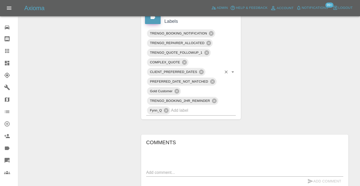
scroll to position [286, 0]
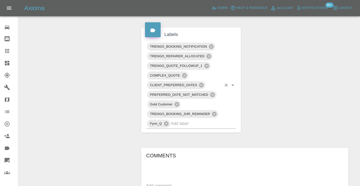
click at [196, 119] on input "text" at bounding box center [196, 123] width 51 height 8
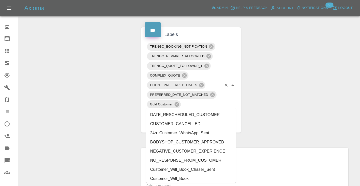
type input "cust"
click at [181, 178] on li "Customer_Will_Book" at bounding box center [191, 178] width 90 height 9
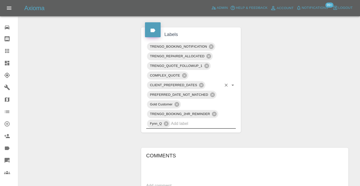
click at [107, 118] on div "Change Repairer Modify Claim Modify Quote Rollback Submit Payment Archive" at bounding box center [77, 61] width 111 height 584
click at [10, 50] on icon at bounding box center [7, 51] width 6 height 6
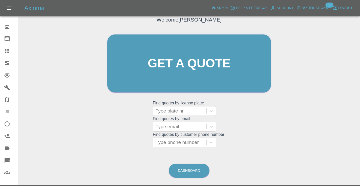
scroll to position [34, 0]
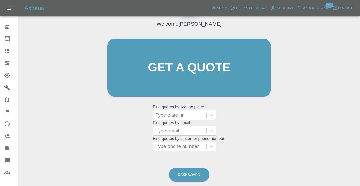
click at [169, 152] on div "Welcome Castro Get a quote Get a quote Find quotes by license plate: Type plate…" at bounding box center [189, 77] width 174 height 153
click at [169, 144] on div "Type phone number" at bounding box center [179, 146] width 48 height 6
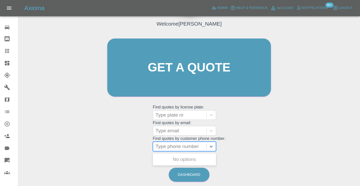
paste input "07740843350"
type input "07740843350"
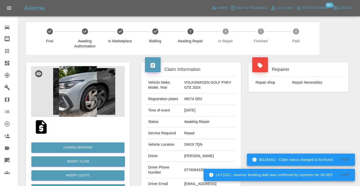
click at [287, 137] on div "Repairer Repair shop Repair Necessities" at bounding box center [297, 130] width 107 height 151
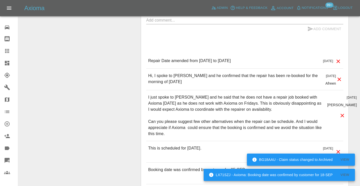
scroll to position [551, 0]
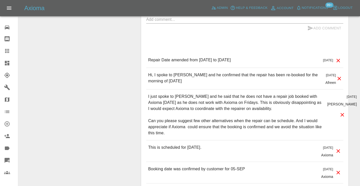
click at [160, 22] on div "x" at bounding box center [244, 19] width 197 height 8
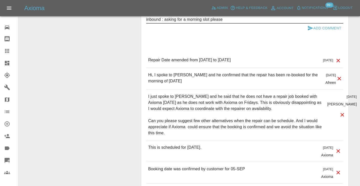
type textarea "inbound : asking for a morning slot please"
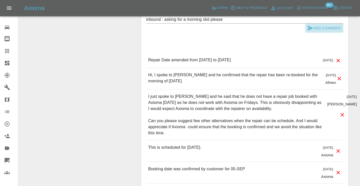
click at [308, 27] on icon "submit" at bounding box center [310, 28] width 5 height 5
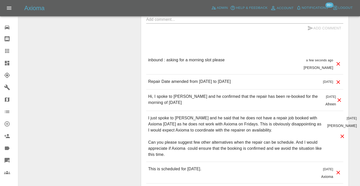
click at [7, 53] on icon at bounding box center [7, 51] width 4 height 4
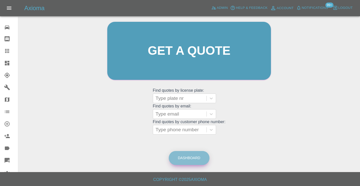
click at [192, 155] on link "Dashboard" at bounding box center [189, 158] width 41 height 14
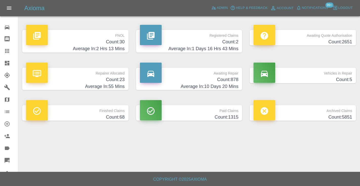
click at [230, 77] on h4 "Count: 878" at bounding box center [189, 79] width 99 height 7
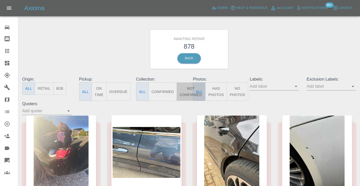
click at [188, 89] on button "Not Confirmed" at bounding box center [190, 91] width 28 height 18
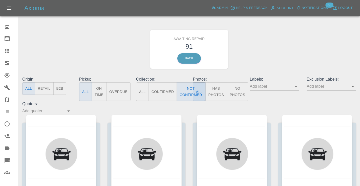
click at [254, 50] on div "Awaiting Repair 91 Back" at bounding box center [188, 49] width 341 height 54
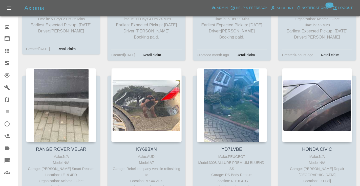
scroll to position [2073, 0]
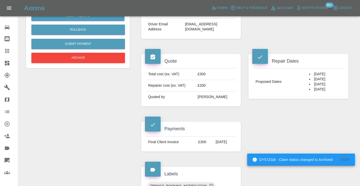
scroll to position [167, 0]
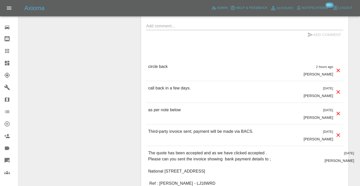
scroll to position [469, 0]
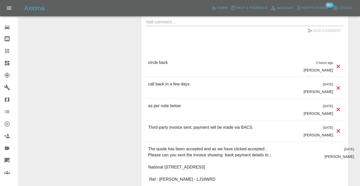
click at [155, 25] on textarea at bounding box center [244, 22] width 197 height 6
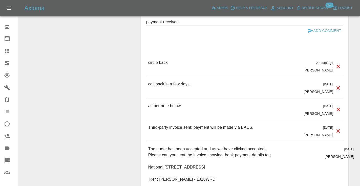
type textarea "payment received"
click at [312, 34] on icon "submit" at bounding box center [310, 31] width 6 height 6
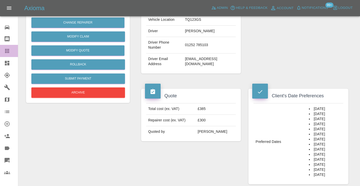
click at [8, 52] on icon at bounding box center [7, 51] width 6 height 6
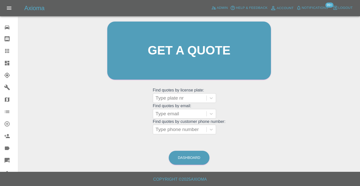
scroll to position [51, 0]
click at [187, 157] on link "Dashboard" at bounding box center [189, 158] width 41 height 14
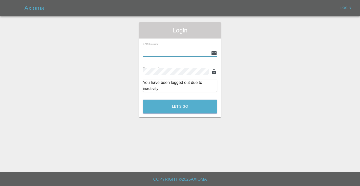
type input "[EMAIL_ADDRESS][DOMAIN_NAME]"
click at [180, 106] on button "Let's Go" at bounding box center [180, 106] width 74 height 14
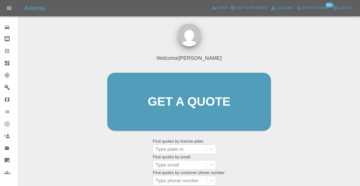
click at [250, 155] on div "Welcome [PERSON_NAME] Get a quote Get a quote Find quotes by license plate: Typ…" at bounding box center [189, 111] width 174 height 153
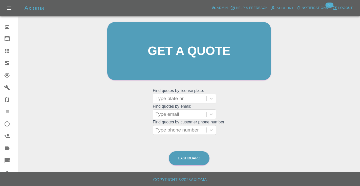
scroll to position [52, 0]
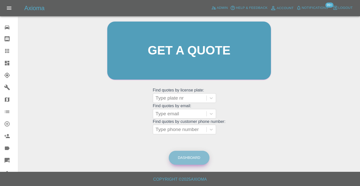
click at [192, 160] on link "Dashboard" at bounding box center [189, 157] width 41 height 14
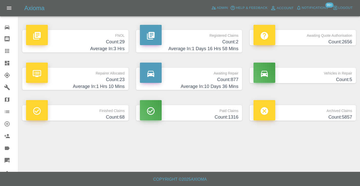
click at [229, 79] on h4 "Count: 877" at bounding box center [189, 79] width 99 height 7
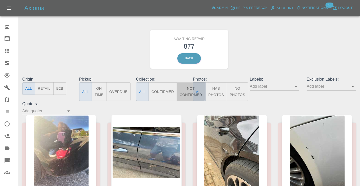
click at [189, 90] on button "Not Confirmed" at bounding box center [190, 91] width 28 height 18
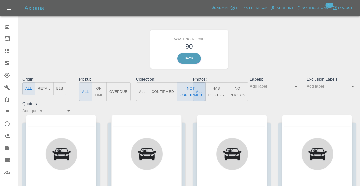
click at [275, 49] on div "Awaiting Repair 90 Back" at bounding box center [188, 49] width 341 height 54
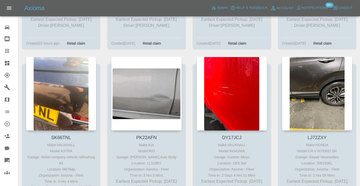
scroll to position [1564, 0]
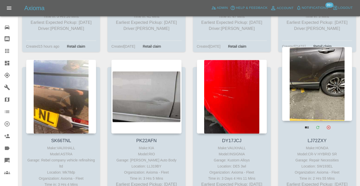
click at [327, 68] on div at bounding box center [317, 84] width 70 height 74
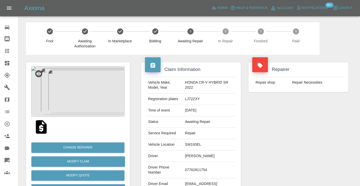
click at [192, 168] on td "07762811754" at bounding box center [209, 170] width 53 height 16
copy td "07762811754"
click at [284, 125] on div "Repairer Repair shop Repair Necessities" at bounding box center [297, 130] width 107 height 151
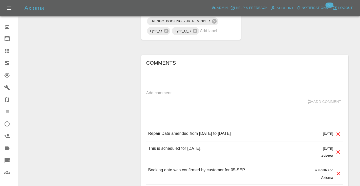
scroll to position [421, 0]
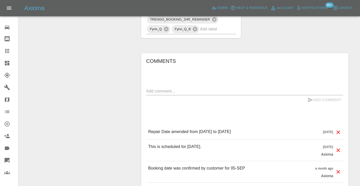
click at [161, 92] on textarea at bounding box center [244, 91] width 197 height 6
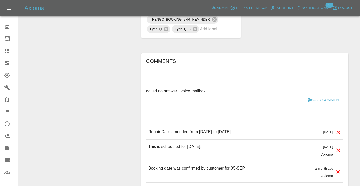
type textarea "called no answer : voice mailbox"
click at [312, 99] on icon "submit" at bounding box center [310, 100] width 6 height 6
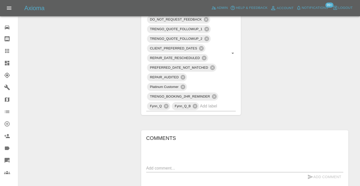
scroll to position [332, 0]
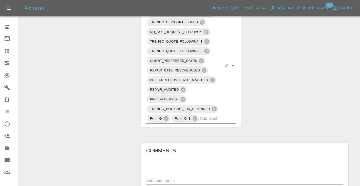
click at [225, 119] on div "TRENGO_BOOKING_NOTIFICATION TRENGO_DISCOUNT_ISSUED DO_NOT_REQUEST_FEEDBACK TREN…" at bounding box center [191, 66] width 90 height 116
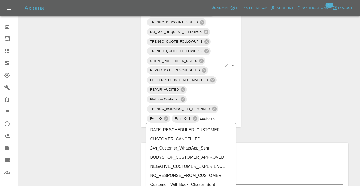
type input "customer_"
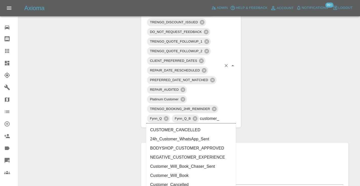
click at [186, 173] on li "Customer_Will_Book" at bounding box center [191, 175] width 90 height 9
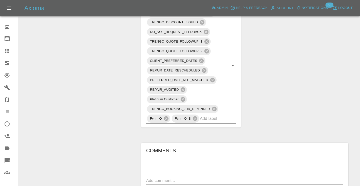
click at [73, 108] on div "Change Repairer Modify Claim Modify Quote Rollback Submit Payment Archive" at bounding box center [77, 63] width 111 height 683
click at [9, 50] on icon at bounding box center [7, 51] width 4 height 4
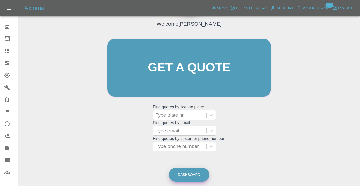
click at [197, 174] on link "Dashboard" at bounding box center [189, 174] width 41 height 14
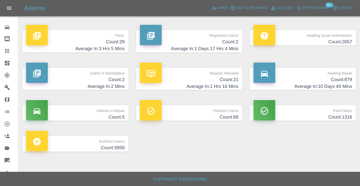
click at [339, 79] on h4 "Count: 879" at bounding box center [302, 79] width 99 height 7
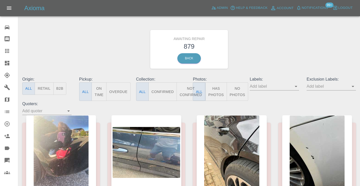
click at [187, 92] on button "Not Confirmed" at bounding box center [190, 91] width 28 height 18
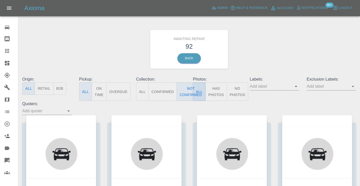
click at [281, 51] on div "Awaiting Repair 92 Back" at bounding box center [188, 49] width 341 height 54
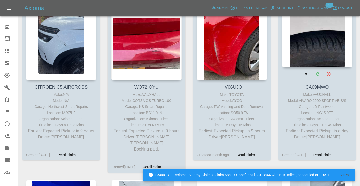
scroll to position [284, 0]
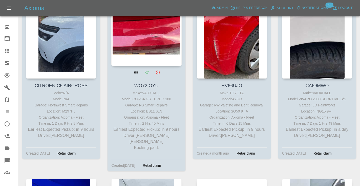
click at [153, 33] on div at bounding box center [146, 29] width 70 height 74
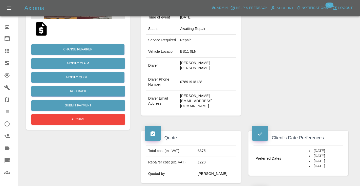
scroll to position [90, 0]
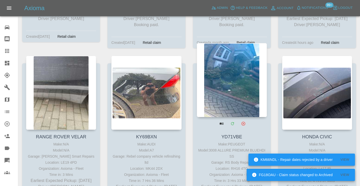
scroll to position [2074, 0]
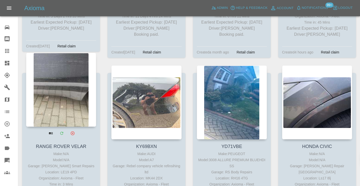
click at [64, 70] on div at bounding box center [61, 90] width 70 height 74
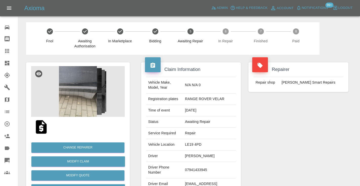
click at [203, 167] on td "07941433945" at bounding box center [209, 170] width 53 height 16
copy td "07941433945"
click at [283, 128] on div "Repairer Repair shop [PERSON_NAME] Smart Repairs" at bounding box center [297, 130] width 107 height 151
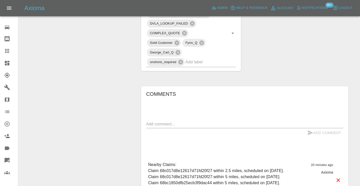
scroll to position [304, 0]
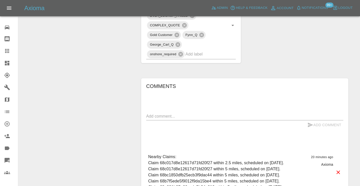
click at [155, 113] on textarea at bounding box center [244, 116] width 197 height 6
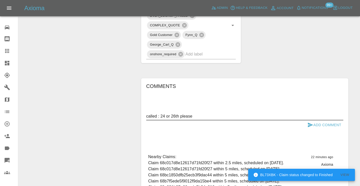
type textarea "called : 24 or 26th please"
click at [314, 120] on button "Add Comment" at bounding box center [324, 124] width 38 height 9
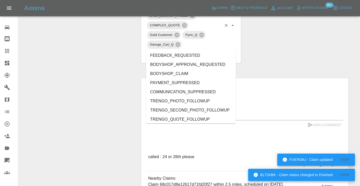
click at [217, 50] on input "text" at bounding box center [203, 54] width 36 height 8
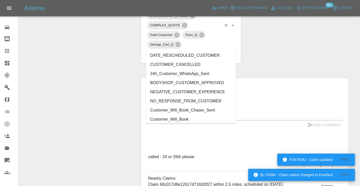
type input "cust"
click at [194, 118] on li "Customer_Will_Book" at bounding box center [191, 119] width 90 height 9
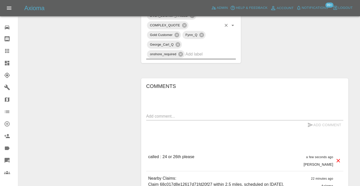
click at [289, 43] on div "Claim Information Vehicle Make, Model, Year N/A N/A 0 Registration plates RANGE…" at bounding box center [244, 6] width 215 height 511
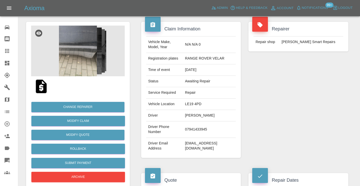
scroll to position [36, 0]
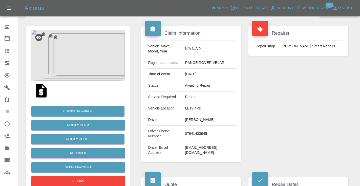
click at [7, 51] on icon at bounding box center [7, 51] width 4 height 4
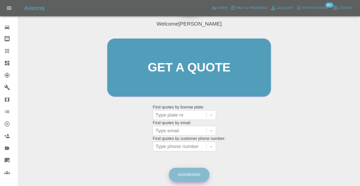
click at [196, 170] on link "Dashboard" at bounding box center [189, 174] width 41 height 14
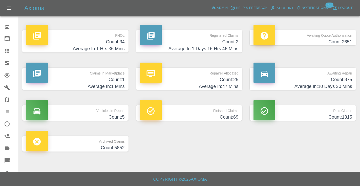
click at [356, 73] on div "Awaiting Repair Count: 875 Average In: 10 Days 30 Mins" at bounding box center [303, 79] width 114 height 38
click at [335, 76] on h4 "Count: 875" at bounding box center [302, 79] width 99 height 7
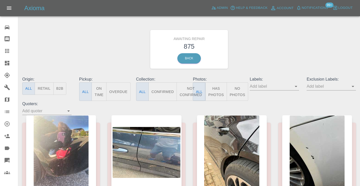
click at [188, 91] on button "Not Confirmed" at bounding box center [190, 91] width 28 height 18
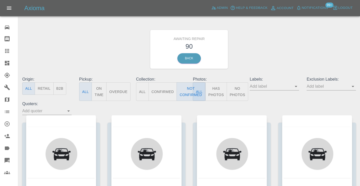
click at [287, 24] on div "Awaiting Repair 90 Back" at bounding box center [188, 49] width 341 height 54
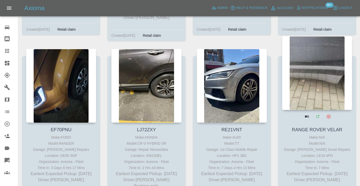
scroll to position [1751, 0]
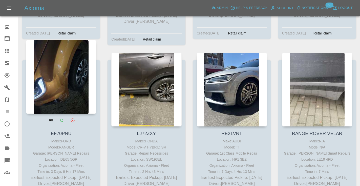
click at [73, 69] on div at bounding box center [61, 77] width 70 height 74
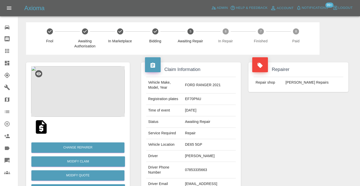
click at [198, 167] on td "07853335663" at bounding box center [209, 170] width 53 height 16
copy td "07853335663"
click at [294, 121] on div "Repairer Repair shop [PERSON_NAME] Repairs" at bounding box center [297, 130] width 107 height 151
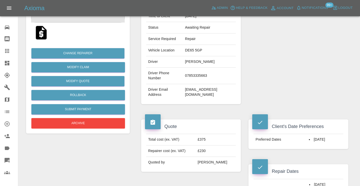
scroll to position [90, 0]
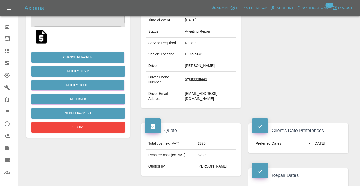
click at [201, 77] on td "07853335663" at bounding box center [209, 80] width 53 height 16
copy td "07853335663"
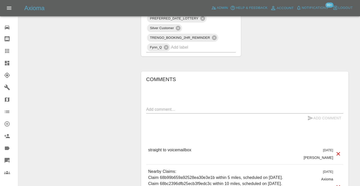
scroll to position [419, 0]
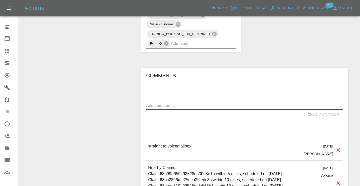
click at [155, 102] on textarea at bounding box center [244, 105] width 197 height 6
type textarea "called customer will come back to us in a few weeks"
click at [315, 109] on button "Add Comment" at bounding box center [324, 113] width 38 height 9
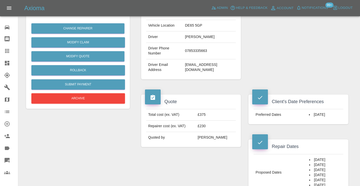
scroll to position [111, 0]
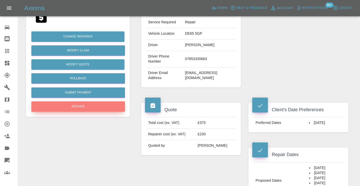
click at [79, 108] on button "Archive" at bounding box center [78, 106] width 94 height 10
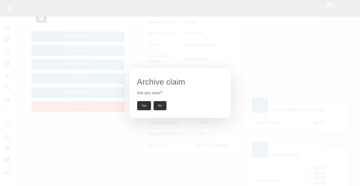
click at [142, 105] on button "Yes" at bounding box center [144, 105] width 14 height 9
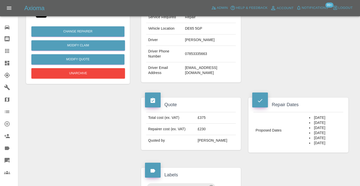
click at [7, 48] on icon at bounding box center [7, 51] width 6 height 6
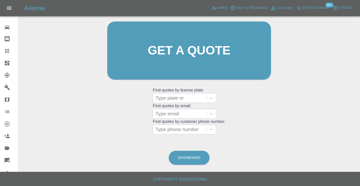
scroll to position [51, 0]
click at [183, 158] on link "Dashboard" at bounding box center [189, 158] width 41 height 14
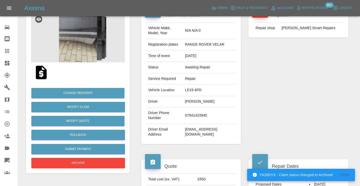
scroll to position [46, 0]
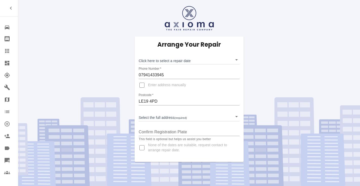
click at [154, 58] on body "Repair home Bodyshop home Claims Dashboard Explorer Garages Map Organization Cr…" at bounding box center [180, 93] width 360 height 186
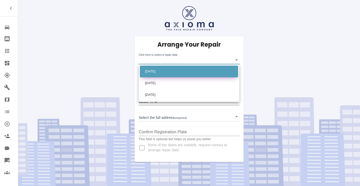
click at [159, 73] on li "Wed Sep 24 2025" at bounding box center [189, 71] width 98 height 12
type input "2025-09-24T00:00:00.000Z"
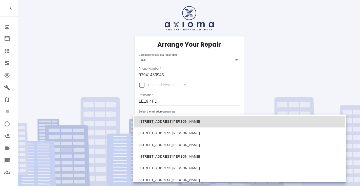
click at [154, 121] on body "Repair home Bodyshop home Claims Dashboard Explorer Garages Map Organization Cr…" at bounding box center [180, 93] width 360 height 186
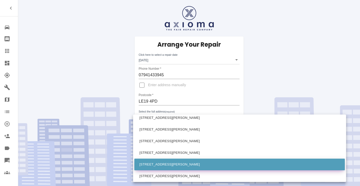
scroll to position [43, 0]
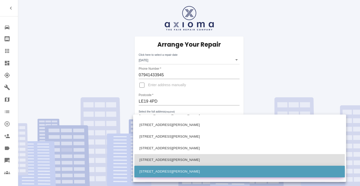
click at [147, 168] on li "20 Seine Lane Enderby, Leicester Leicestershire" at bounding box center [239, 171] width 210 height 12
type input "20 Seine Lane Enderby, Leicester Leicestershire"
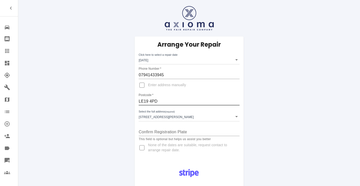
click at [154, 101] on input "LE19 4PD" at bounding box center [189, 101] width 101 height 8
click at [237, 157] on div "Arrange Your Repair Click here to select a repair date Wed Sep 24 2025 2025-09-…" at bounding box center [188, 98] width 109 height 125
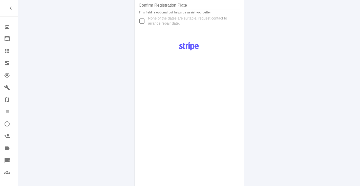
scroll to position [275, 0]
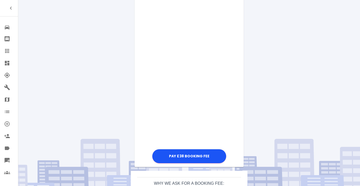
click at [237, 77] on div "Pay £38 Booking Fee" at bounding box center [188, 26] width 109 height 275
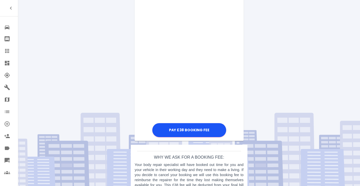
scroll to position [301, 0]
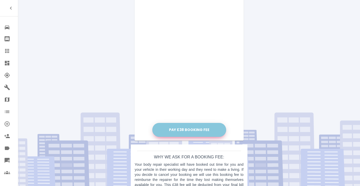
click at [183, 130] on button "Pay £38 Booking Fee" at bounding box center [189, 130] width 74 height 14
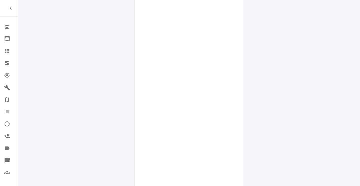
scroll to position [176, 0]
click at [264, 68] on div "Arrange Your Repair Click here to select a repair date Wed Sep 24 2025 2025-09-…" at bounding box center [188, 73] width 349 height 498
click at [242, 124] on div "Pay £38 Booking Fee Your card does not support this type of purchase." at bounding box center [188, 123] width 109 height 271
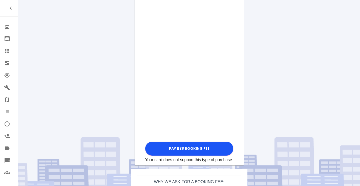
scroll to position [275, 0]
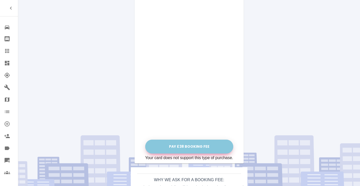
click at [190, 143] on button "Pay £38 Booking Fee" at bounding box center [189, 146] width 88 height 14
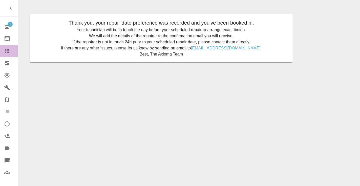
click at [6, 48] on icon at bounding box center [7, 51] width 6 height 6
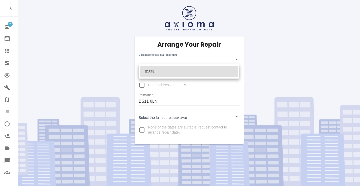
click at [154, 64] on body "2 Repair home Bodyshop home Claims Dashboard Explorer Garages Map Organization …" at bounding box center [180, 93] width 360 height 186
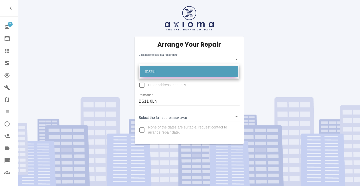
click at [154, 71] on li "[DATE]" at bounding box center [189, 71] width 98 height 12
type input "[DATE]T00:00:00.000Z"
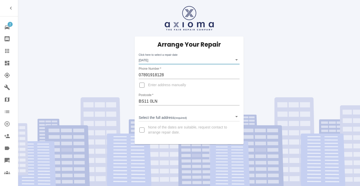
click at [152, 117] on body "2 Repair home Bodyshop home Claims Dashboard Explorer Garages Map Organization …" at bounding box center [180, 93] width 360 height 186
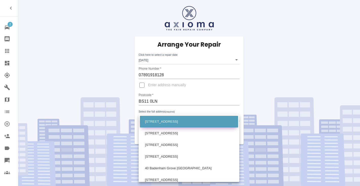
click at [153, 122] on li "[STREET_ADDRESS]" at bounding box center [189, 122] width 98 height 12
type input "[STREET_ADDRESS]"
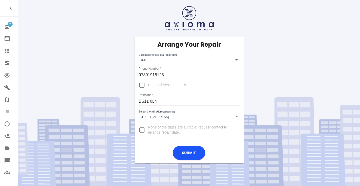
click at [141, 85] on input "Enter address manually" at bounding box center [142, 85] width 12 height 12
checkbox input "true"
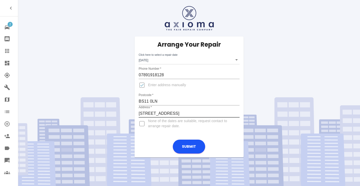
type input "Badenham Grove [GEOGRAPHIC_DATA]"
click at [143, 84] on input "Enter address manually" at bounding box center [142, 85] width 12 height 12
checkbox input "false"
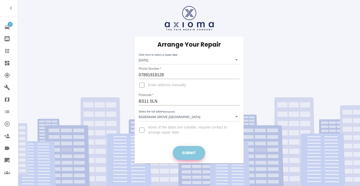
click at [189, 153] on button "Submit" at bounding box center [189, 153] width 32 height 14
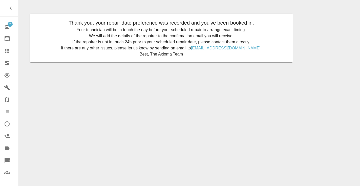
click at [23, 87] on main "Thank you, your repair date preference was recorded and you've been booked in. …" at bounding box center [180, 93] width 360 height 186
click at [9, 50] on icon at bounding box center [7, 51] width 6 height 6
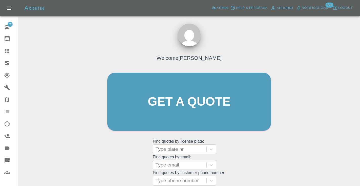
click at [247, 160] on div "Welcome [PERSON_NAME] Get a quote Get a quote Find quotes by license plate: Typ…" at bounding box center [189, 111] width 174 height 153
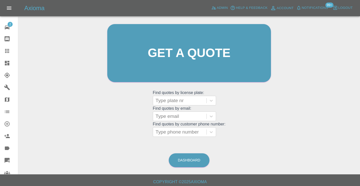
scroll to position [51, 0]
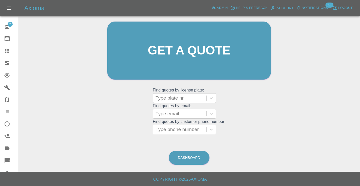
click at [180, 131] on div "Type phone number" at bounding box center [179, 129] width 48 height 6
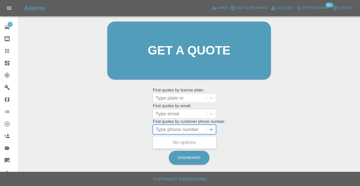
paste input "07704579777"
type input "07704579777"
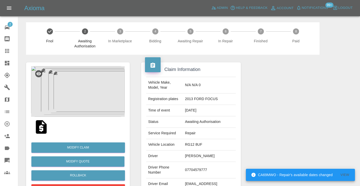
click at [284, 93] on div at bounding box center [297, 130] width 107 height 151
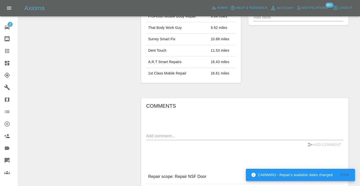
scroll to position [331, 0]
click at [159, 132] on textarea at bounding box center [244, 135] width 197 height 6
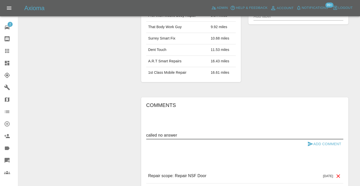
click at [169, 132] on textarea "called no answer" at bounding box center [244, 135] width 197 height 6
type textarea "inbound : accept quote"
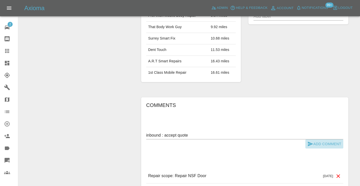
click at [309, 139] on button "Add Comment" at bounding box center [324, 143] width 38 height 9
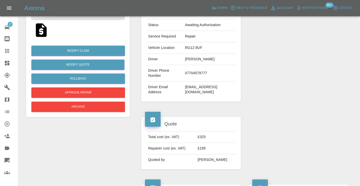
scroll to position [95, 0]
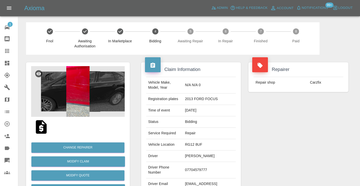
click at [5, 51] on icon at bounding box center [7, 51] width 4 height 4
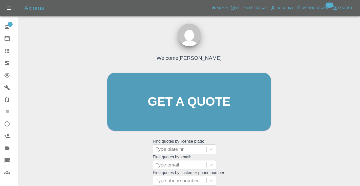
click at [246, 158] on div "Welcome [PERSON_NAME] Get a quote Get a quote Find quotes by license plate: Typ…" at bounding box center [189, 111] width 174 height 153
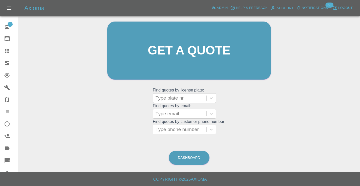
scroll to position [51, 0]
click at [187, 153] on link "Dashboard" at bounding box center [189, 158] width 41 height 14
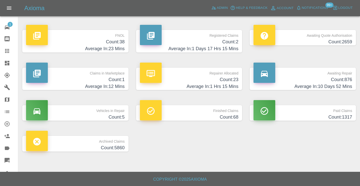
click at [343, 78] on h4 "Count: 876" at bounding box center [302, 79] width 99 height 7
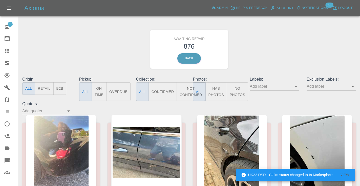
click at [187, 88] on button "Not Confirmed" at bounding box center [190, 91] width 28 height 18
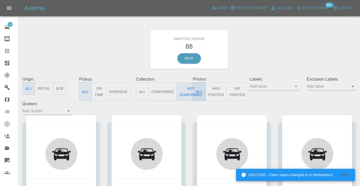
click at [282, 55] on div "Awaiting Repair 88 Back" at bounding box center [188, 49] width 341 height 54
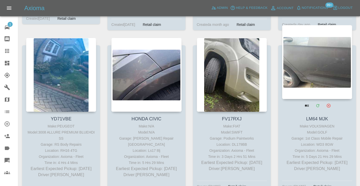
scroll to position [1921, 0]
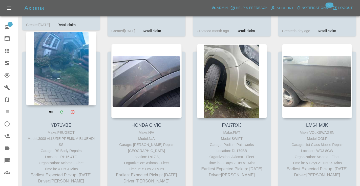
click at [76, 67] on div at bounding box center [61, 68] width 70 height 74
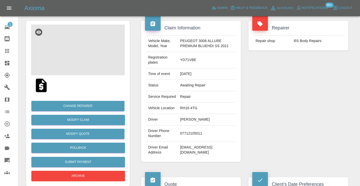
scroll to position [47, 0]
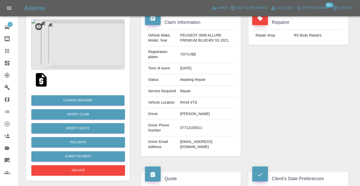
click at [186, 136] on td "07712105011" at bounding box center [207, 128] width 58 height 16
copy td "07712105011"
click at [277, 81] on div "Repairer Repair shop RS Body Repairs" at bounding box center [297, 86] width 107 height 156
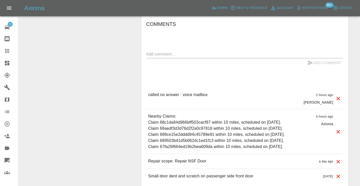
scroll to position [414, 0]
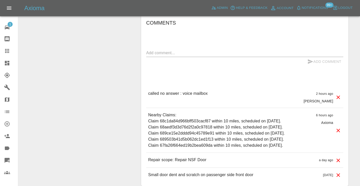
click at [170, 58] on div "Comments x Add Comment called no answer : voice mailbox 2 hours ago Castro call…" at bounding box center [244, 100] width 197 height 163
click at [163, 56] on textarea at bounding box center [244, 53] width 197 height 6
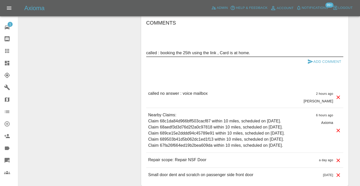
type textarea "called : booking the 25th using the link , Card is at home."
click at [311, 64] on icon "submit" at bounding box center [310, 61] width 6 height 6
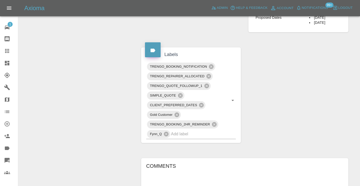
scroll to position [273, 0]
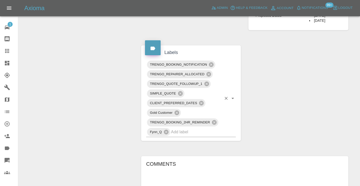
click at [183, 135] on input "text" at bounding box center [196, 132] width 51 height 8
type input "customer_will"
click at [173, 164] on li "Customer_Will_Book" at bounding box center [191, 162] width 90 height 9
click at [81, 106] on div "Change Repairer Modify Claim Modify Quote Rollback Submit Payment Archive" at bounding box center [77, 69] width 111 height 574
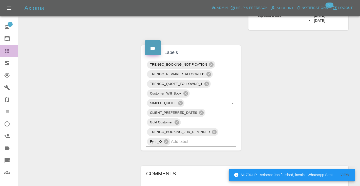
click at [7, 51] on icon at bounding box center [7, 51] width 4 height 4
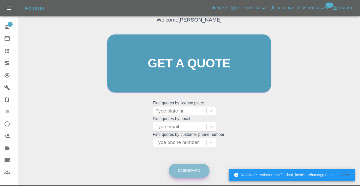
click at [184, 167] on link "Dashboard" at bounding box center [189, 170] width 41 height 14
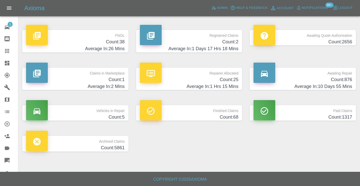
click at [340, 81] on h4 "Count: 876" at bounding box center [302, 79] width 99 height 7
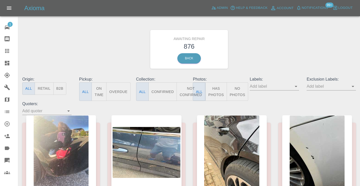
click at [184, 90] on button "Not Confirmed" at bounding box center [190, 91] width 28 height 18
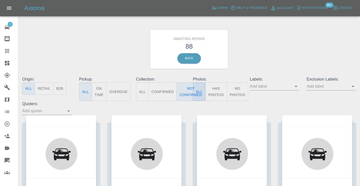
click at [249, 49] on div "Awaiting Repair 88 Back" at bounding box center [188, 49] width 341 height 54
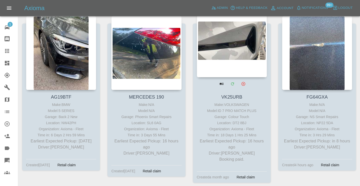
scroll to position [93, 0]
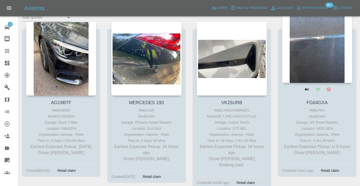
click at [323, 48] on div at bounding box center [317, 46] width 70 height 74
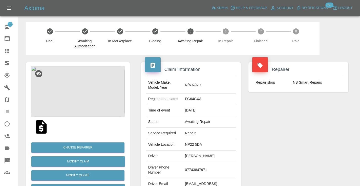
click at [207, 163] on td "07743847971" at bounding box center [209, 170] width 53 height 16
copy td "07743847971"
click at [280, 136] on div "Repairer Repair shop NS Smart Repairs" at bounding box center [297, 130] width 107 height 151
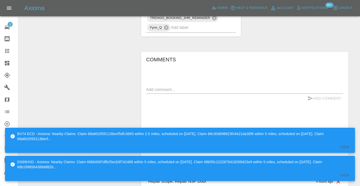
scroll to position [320, 0]
click at [149, 87] on textarea at bounding box center [244, 90] width 197 height 6
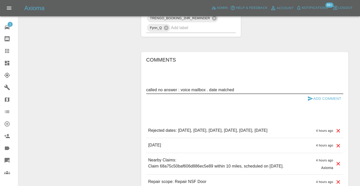
type textarea "called no answer : voice mailbox . date matched"
click at [309, 96] on icon "submit" at bounding box center [310, 98] width 5 height 5
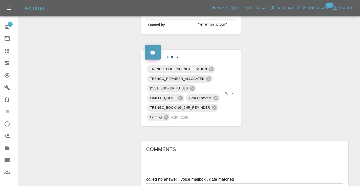
scroll to position [229, 0]
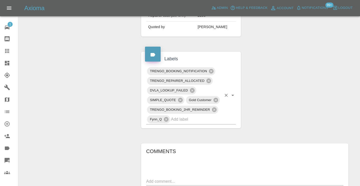
click at [178, 115] on input "text" at bounding box center [196, 119] width 51 height 8
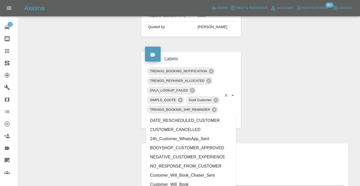
type input "cust"
click at [180, 180] on li "Customer_Will_Book" at bounding box center [191, 183] width 90 height 9
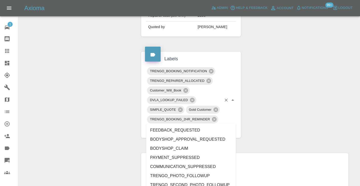
click at [332, 93] on div "Claim Information Vehicle Make, Model, Year N/A N/A 0 Registration plates FG64G…" at bounding box center [244, 84] width 215 height 517
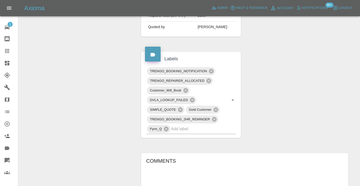
click at [333, 90] on div "Claim Information Vehicle Make, Model, Year N/A N/A 0 Registration plates FG64G…" at bounding box center [244, 84] width 215 height 517
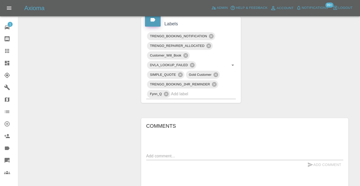
scroll to position [263, 0]
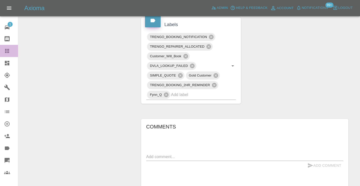
click at [8, 49] on icon at bounding box center [7, 51] width 6 height 6
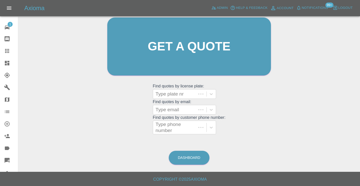
scroll to position [34, 0]
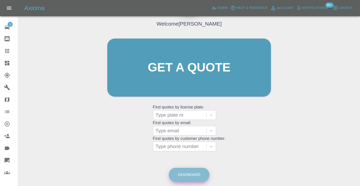
click at [197, 174] on link "Dashboard" at bounding box center [189, 174] width 41 height 14
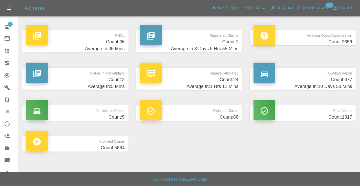
click at [342, 80] on h4 "Count: 877" at bounding box center [302, 79] width 99 height 7
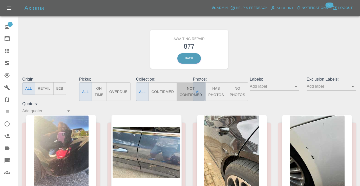
click at [187, 90] on button "Not Confirmed" at bounding box center [190, 91] width 28 height 18
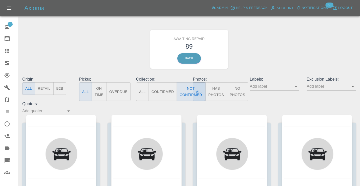
click at [253, 58] on div "Awaiting Repair 89 Back" at bounding box center [188, 49] width 341 height 54
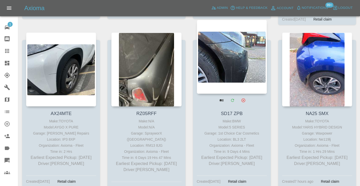
scroll to position [2269, 0]
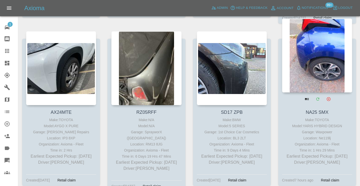
click at [331, 44] on div at bounding box center [317, 55] width 70 height 74
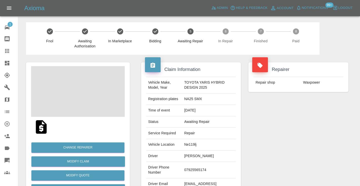
click at [195, 171] on td "07925565174" at bounding box center [209, 170] width 54 height 16
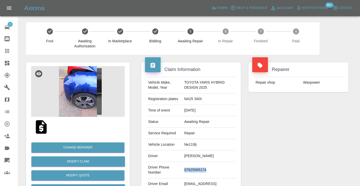
copy td "07925565174"
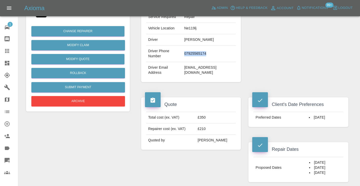
scroll to position [146, 0]
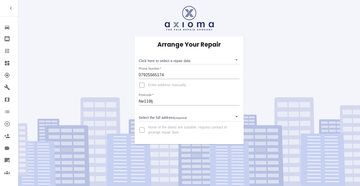
click at [155, 61] on body "Repair home Bodyshop home Claims Dashboard Explorer Garages Map Organization Cr…" at bounding box center [180, 93] width 360 height 186
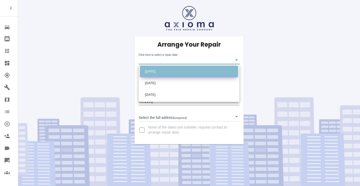
click at [160, 70] on li "Sat Sep 27 2025" at bounding box center [189, 71] width 98 height 12
type input "2025-09-27T00:00:00.000Z"
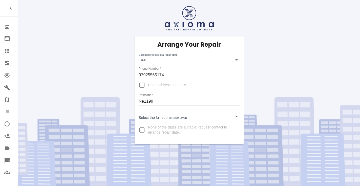
click at [152, 120] on body "Repair home Bodyshop home Claims Dashboard Explorer Garages Map Organization Cr…" at bounding box center [180, 93] width 360 height 186
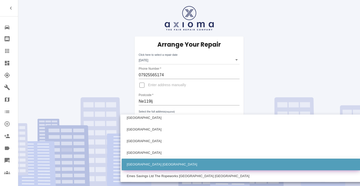
scroll to position [610, 0]
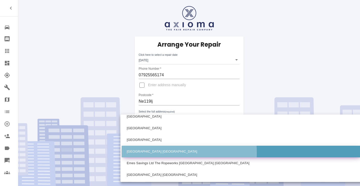
click at [135, 152] on li "32 Malvern Gardens Gateshead Tyne and Wear" at bounding box center [241, 151] width 239 height 12
type input "32 Malvern Gardens Gateshead Tyne and Wear"
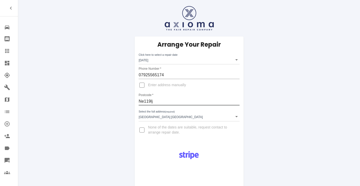
click at [151, 102] on input "Ne119lj" at bounding box center [189, 101] width 101 height 8
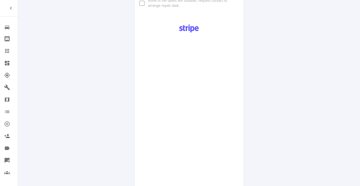
scroll to position [257, 0]
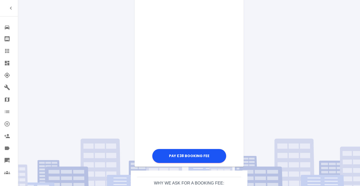
click at [235, 81] on div "Pay £38 Booking Fee" at bounding box center [188, 26] width 109 height 275
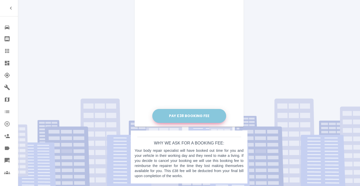
click at [189, 111] on button "Pay £38 Booking Fee" at bounding box center [189, 116] width 74 height 14
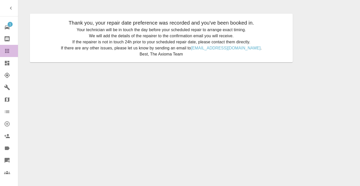
click at [6, 49] on icon at bounding box center [7, 51] width 6 height 6
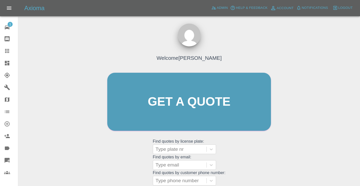
click at [256, 153] on div "Welcome [PERSON_NAME] Get a quote Get a quote Find quotes by license plate: Typ…" at bounding box center [189, 111] width 174 height 153
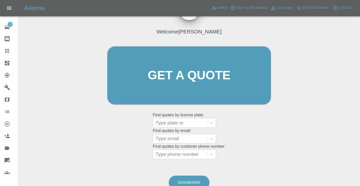
scroll to position [29, 0]
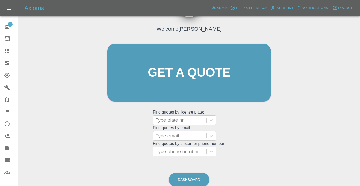
click at [193, 147] on div "Type phone number" at bounding box center [179, 151] width 53 height 9
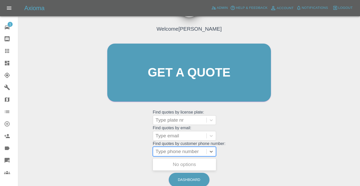
paste input "07553730418"
type input "07553730418"
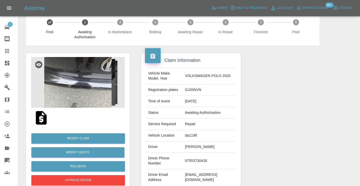
scroll to position [10, 0]
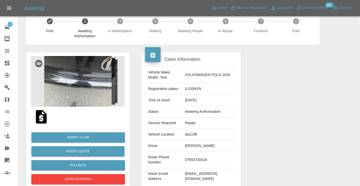
click at [97, 88] on img at bounding box center [78, 81] width 94 height 51
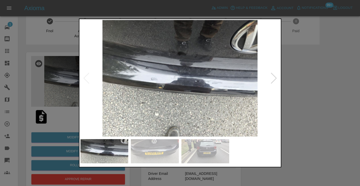
click at [295, 150] on div at bounding box center [180, 93] width 360 height 186
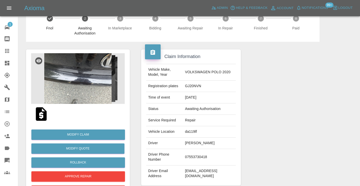
scroll to position [13, 0]
click at [106, 76] on img at bounding box center [78, 78] width 94 height 51
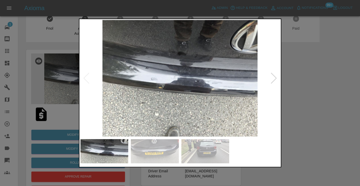
click at [102, 152] on img at bounding box center [104, 151] width 48 height 24
click at [188, 87] on img at bounding box center [179, 78] width 199 height 116
click at [163, 151] on img at bounding box center [155, 151] width 48 height 24
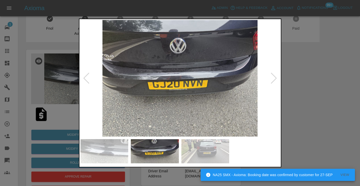
click at [323, 128] on div at bounding box center [180, 93] width 360 height 186
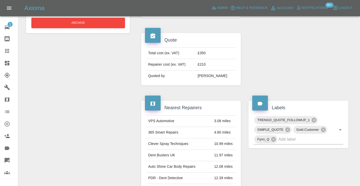
scroll to position [183, 0]
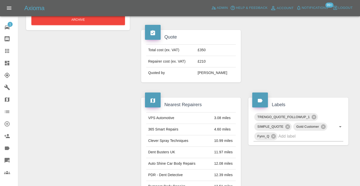
click at [7, 51] on icon at bounding box center [7, 51] width 4 height 4
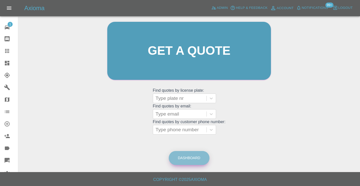
click at [191, 153] on link "Dashboard" at bounding box center [189, 158] width 41 height 14
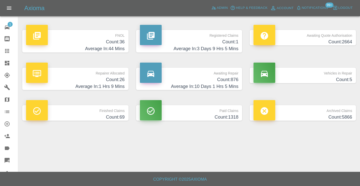
click at [232, 78] on h4 "Count: 876" at bounding box center [189, 79] width 99 height 7
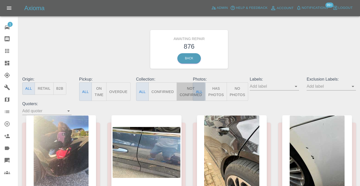
click at [187, 92] on button "Not Confirmed" at bounding box center [190, 91] width 28 height 18
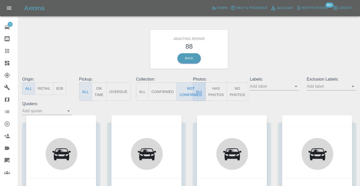
click at [292, 33] on div "Awaiting Repair 88 Back" at bounding box center [188, 49] width 341 height 54
click at [187, 93] on button "Not Confirmed" at bounding box center [190, 91] width 28 height 18
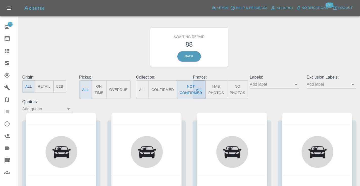
type button "false"
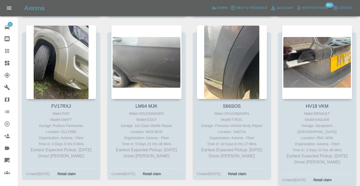
scroll to position [2108, 0]
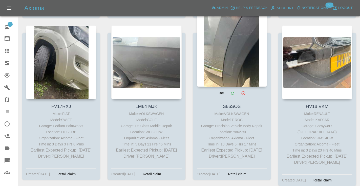
click at [223, 57] on div at bounding box center [232, 50] width 70 height 74
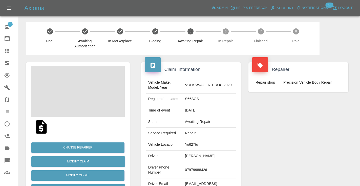
click at [199, 167] on td "07979988426" at bounding box center [209, 170] width 53 height 16
copy td "07979988426"
click at [288, 127] on div "Repairer Repair shop Precision Vehicle Body Repair" at bounding box center [297, 130] width 107 height 151
click at [202, 166] on td "07979988426" at bounding box center [209, 170] width 53 height 16
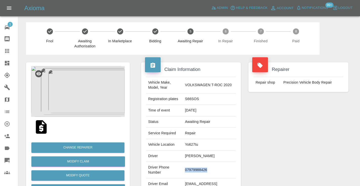
click at [202, 166] on td "07979988426" at bounding box center [209, 170] width 53 height 16
copy td "07979988426"
click at [288, 142] on div "Repairer Repair shop Precision Vehicle Body Repair" at bounding box center [297, 130] width 107 height 151
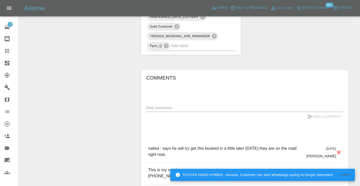
scroll to position [471, 0]
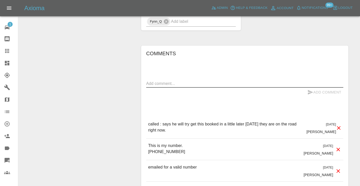
click at [173, 80] on textarea at bounding box center [244, 83] width 197 height 6
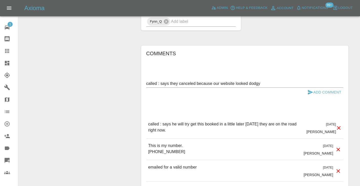
click at [270, 79] on div "called : says they canceled because our website looked dodgy x" at bounding box center [244, 83] width 197 height 8
drag, startPoint x: 266, startPoint y: 72, endPoint x: 161, endPoint y: 72, distance: 104.9
click at [161, 80] on textarea "called : says they canceled because our website looked dodgy" at bounding box center [244, 83] width 197 height 6
type textarea "called : customer canceled stating some meh excuse about our website"
click at [313, 89] on icon "submit" at bounding box center [310, 92] width 6 height 6
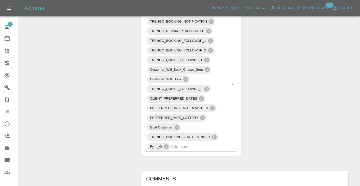
scroll to position [342, 0]
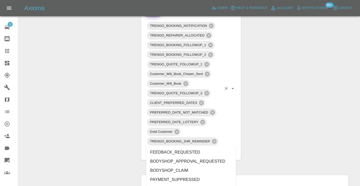
click at [182, 147] on input "text" at bounding box center [196, 151] width 51 height 8
type input "cust"
click at [173, 162] on li "CUSTOMER_CANCELLED" at bounding box center [191, 160] width 90 height 9
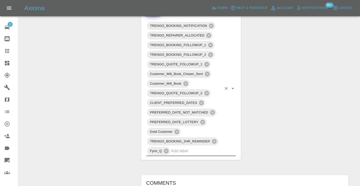
click at [116, 86] on div "Change Repairer Modify Claim Modify Quote Rollback Submit Payment Archive" at bounding box center [77, 59] width 111 height 693
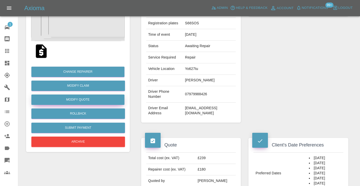
scroll to position [72, 0]
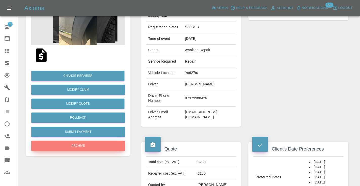
click at [80, 147] on button "Archive" at bounding box center [78, 145] width 94 height 10
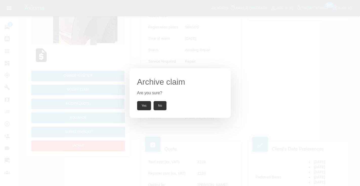
click at [147, 103] on button "Yes" at bounding box center [144, 105] width 14 height 9
